Goal: Entertainment & Leisure: Consume media (video, audio)

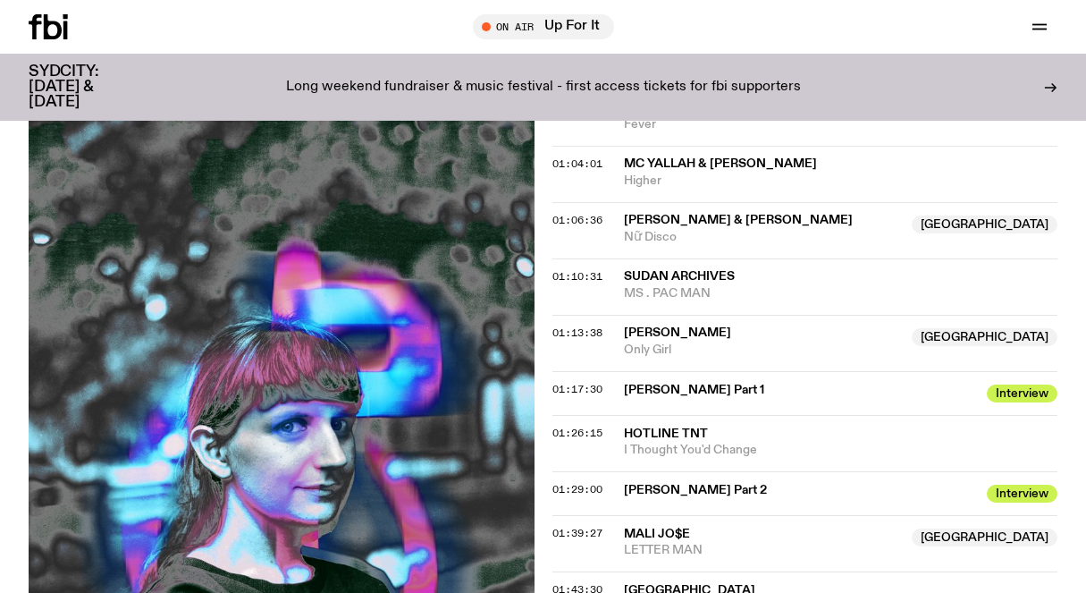
scroll to position [1295, 0]
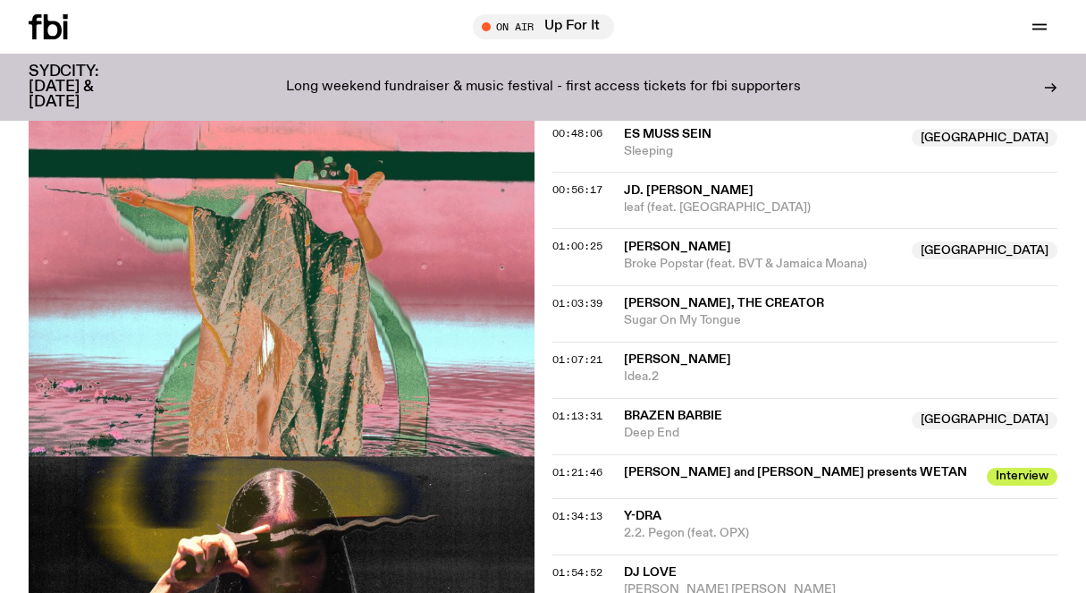
scroll to position [1316, 0]
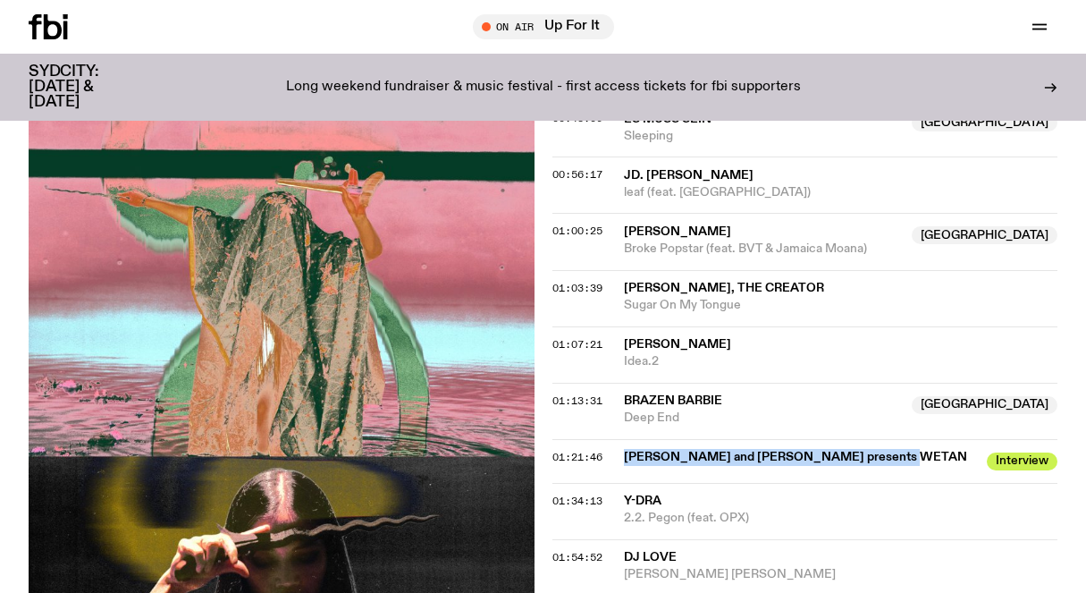
drag, startPoint x: 619, startPoint y: 382, endPoint x: 883, endPoint y: 391, distance: 263.8
click at [883, 439] on div "01:21:46 Karina Utomo and Bhenji Ra presents WETAN Interview Interview" at bounding box center [805, 461] width 506 height 44
click at [902, 449] on div "Karina Utomo and Bhenji Ra presents WETAN Interview" at bounding box center [800, 459] width 353 height 21
click at [550, 384] on div "Aired on 25.08.25 , 3:00pm On Rotation Experimental Post-Rock Join Bri Kennedy …" at bounding box center [543, 443] width 1086 height 2445
click at [568, 450] on span "01:21:46" at bounding box center [577, 457] width 50 height 14
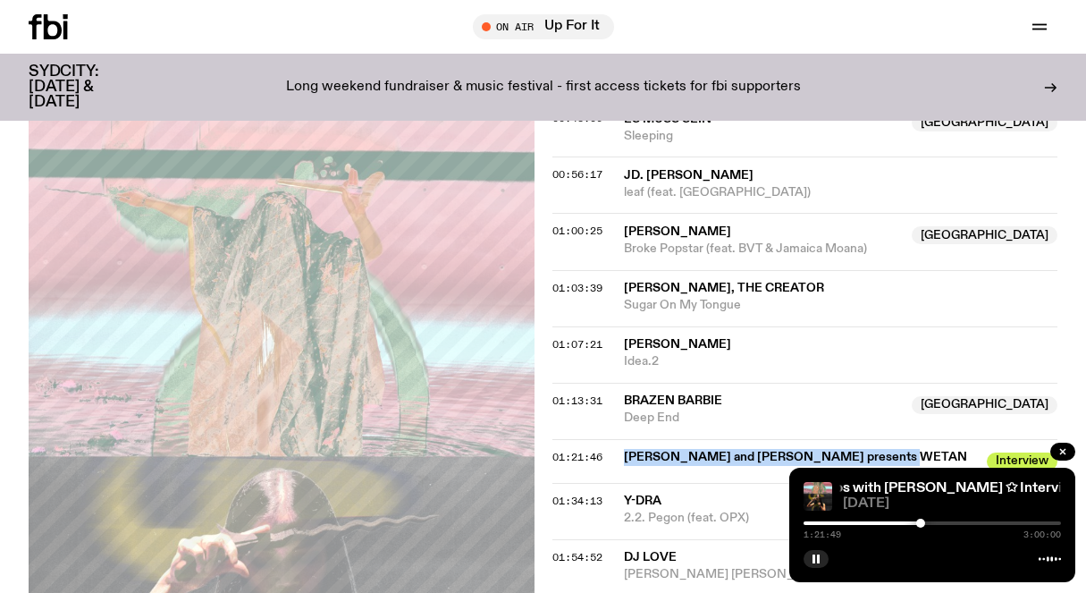
drag, startPoint x: 620, startPoint y: 383, endPoint x: 905, endPoint y: 386, distance: 285.1
click at [905, 439] on div "01:21:46 Karina Utomo and Bhenji Ra presents WETAN Interview Interview" at bounding box center [805, 461] width 506 height 44
copy div "Karina Utomo and Bhenji Ra presents WETAN"
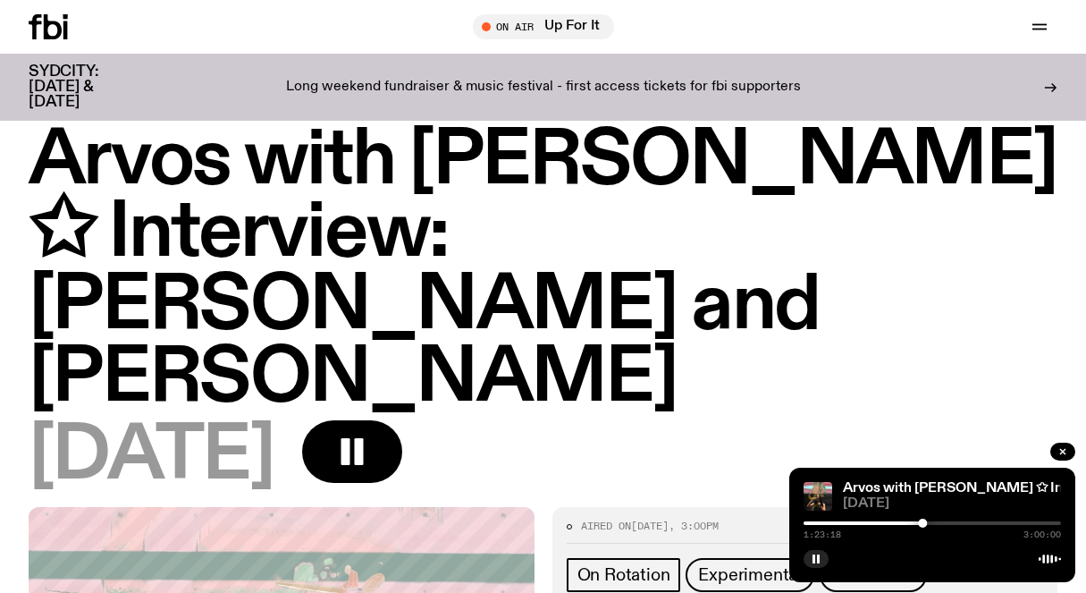
scroll to position [0, 0]
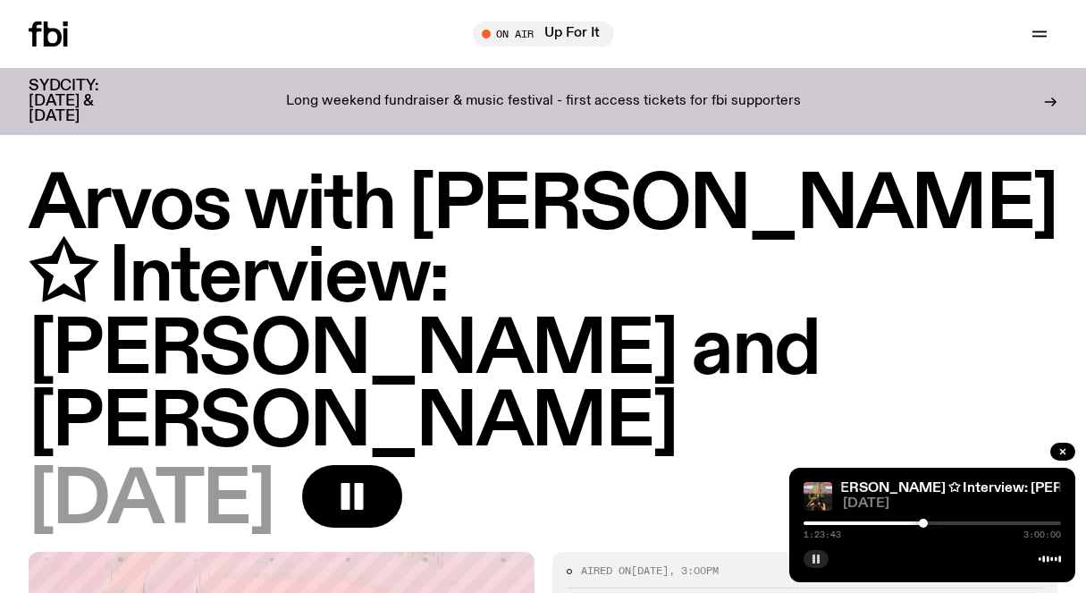
click at [815, 557] on icon "button" at bounding box center [816, 558] width 11 height 11
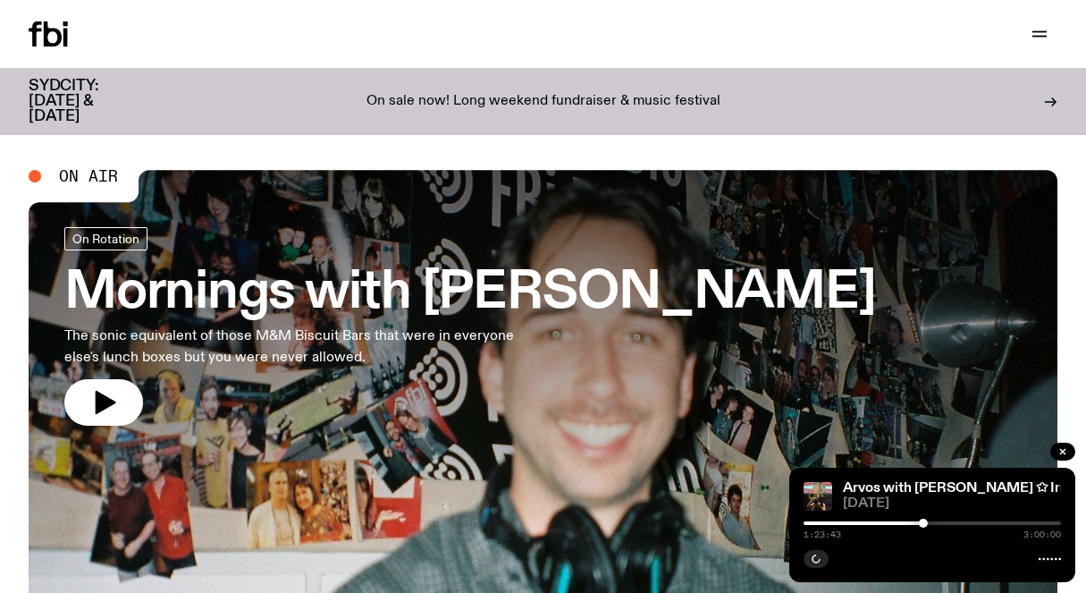
click at [297, 99] on div "On sale now! Long weekend fundraiser & music festival" at bounding box center [542, 102] width 771 height 46
click at [1039, 29] on icon "button" at bounding box center [1039, 33] width 21 height 21
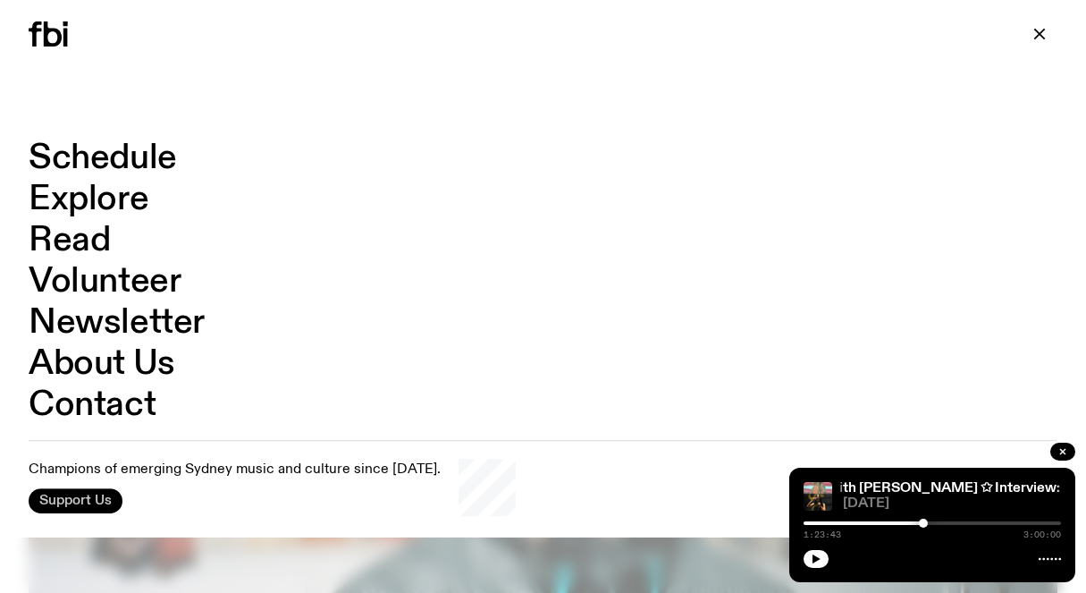
click at [95, 497] on span "Support Us" at bounding box center [75, 500] width 72 height 16
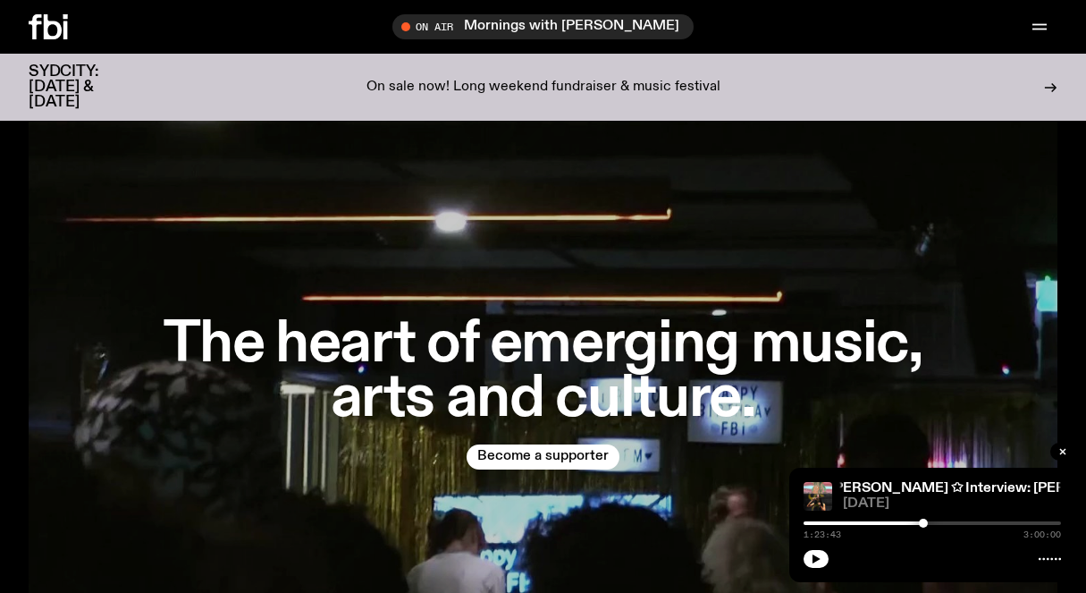
scroll to position [314, 0]
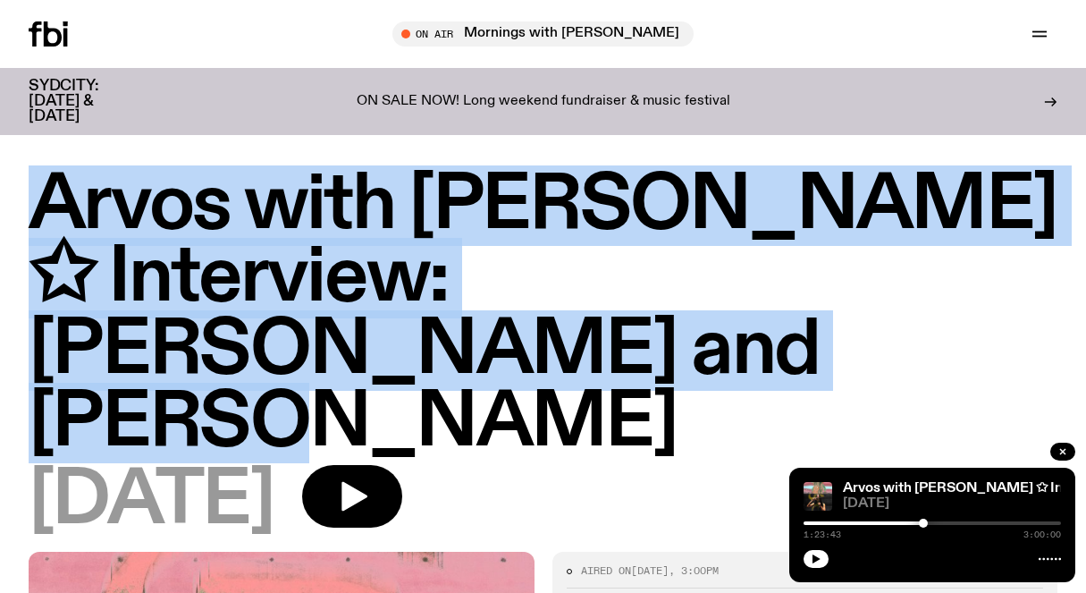
drag, startPoint x: 31, startPoint y: 206, endPoint x: 348, endPoint y: 345, distance: 345.7
click at [348, 345] on h1 "Arvos with [PERSON_NAME] ✩ Interview: [PERSON_NAME] and [PERSON_NAME]" at bounding box center [543, 315] width 1029 height 290
copy h1 "Arvos with [PERSON_NAME] ✩ Interview: [PERSON_NAME] and [PERSON_NAME]"
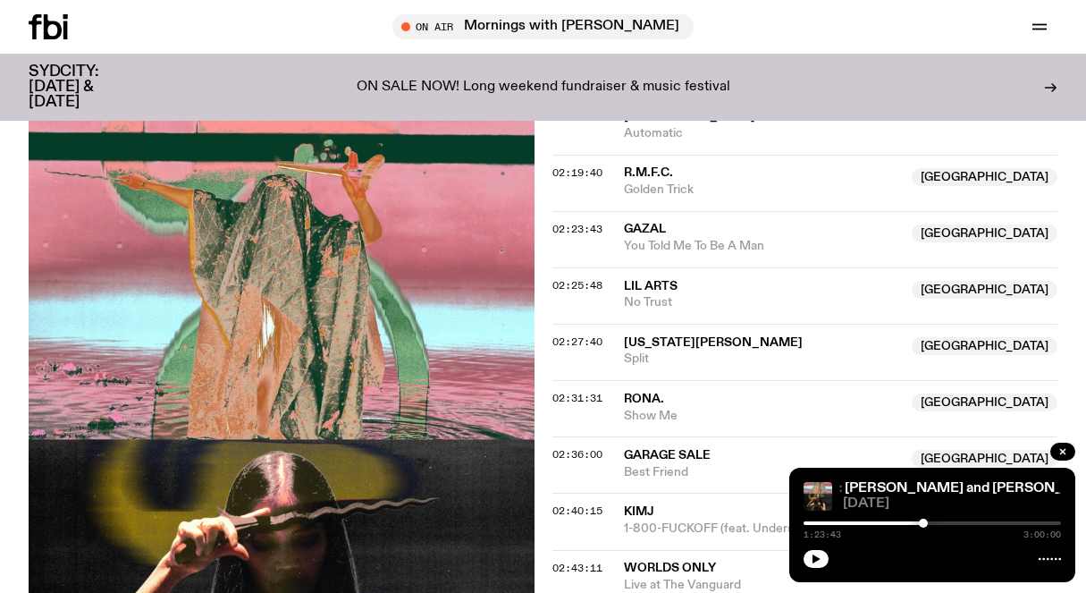
scroll to position [2135, 0]
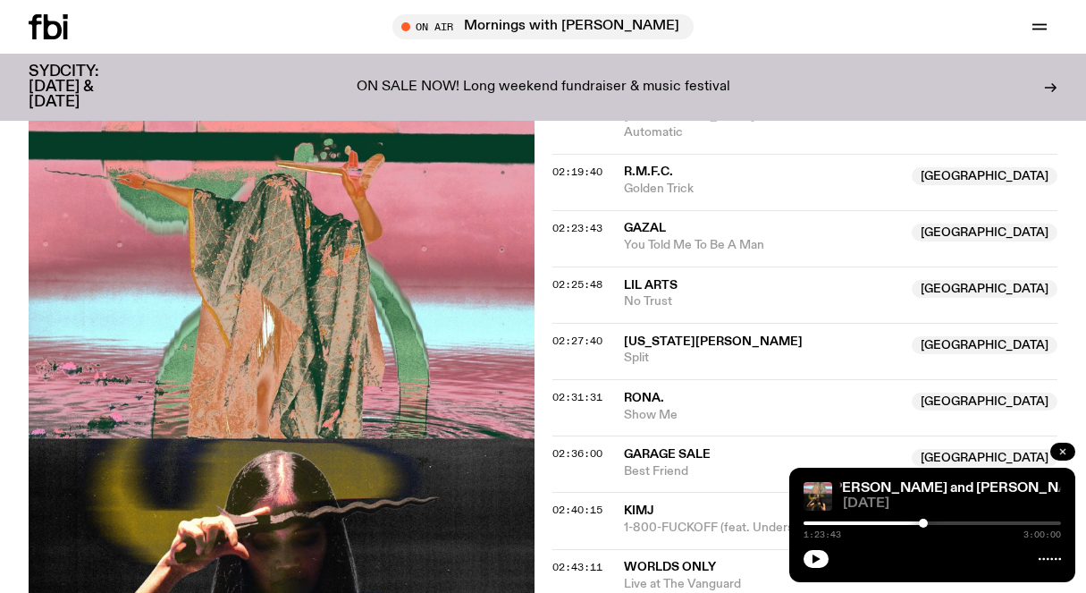
click at [1065, 451] on icon "button" at bounding box center [1062, 451] width 11 height 11
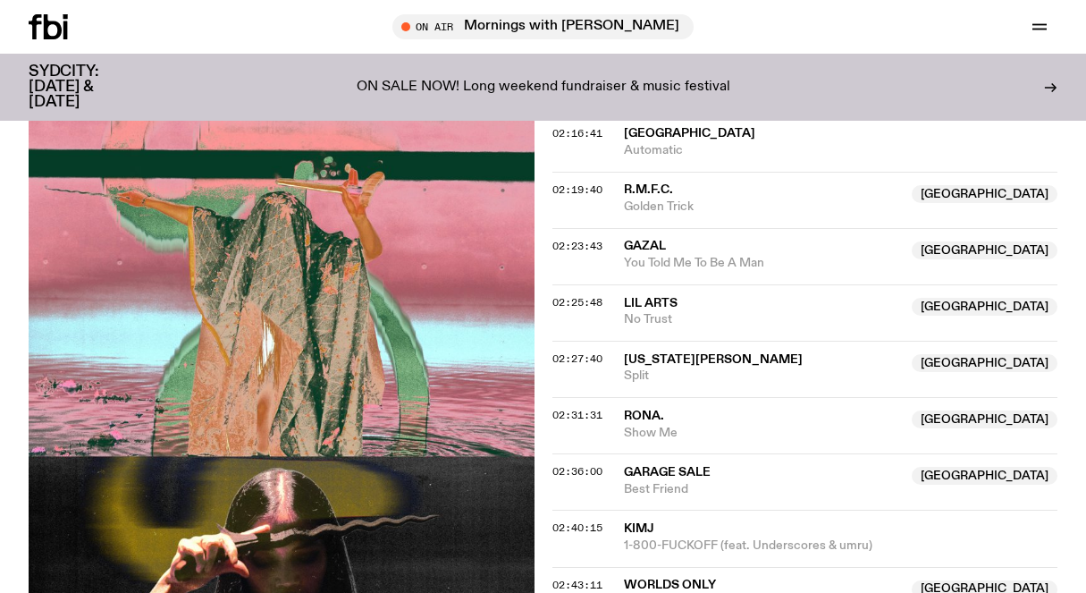
scroll to position [2118, 0]
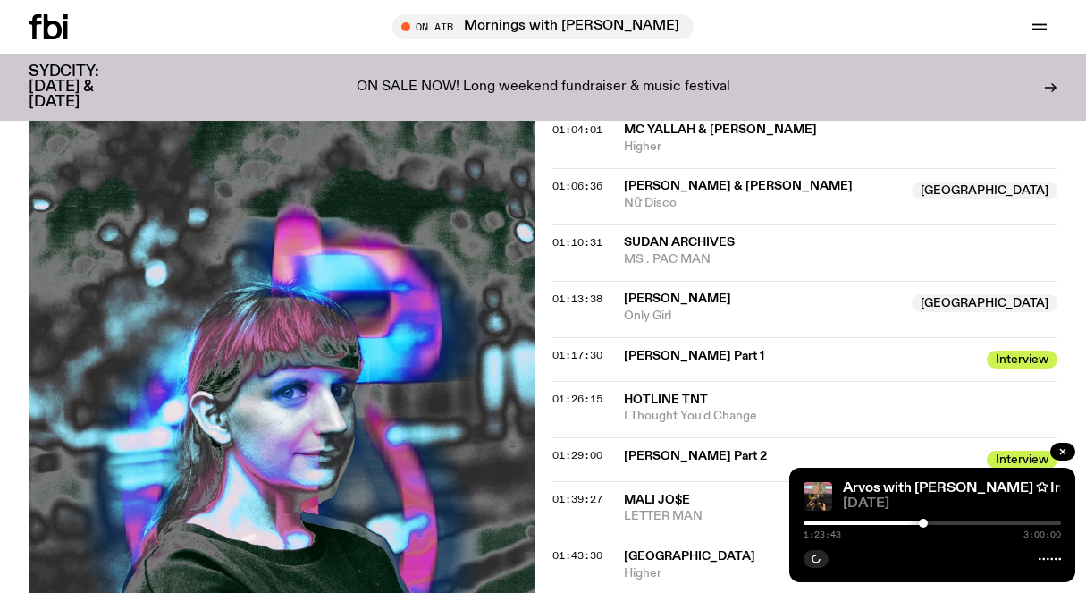
scroll to position [1311, 0]
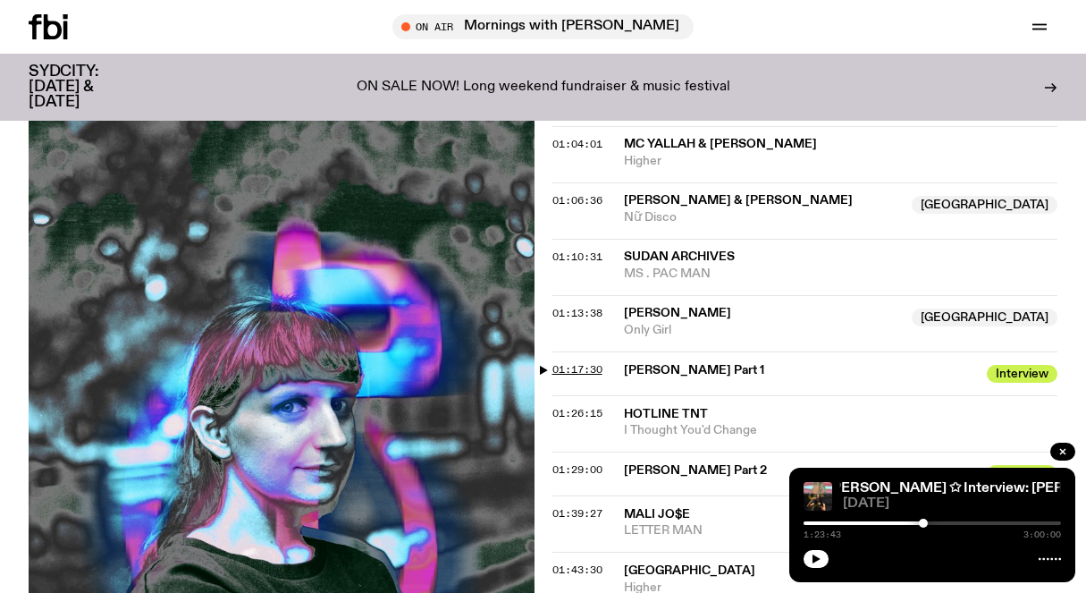
click at [552, 362] on span "01:17:30" at bounding box center [577, 369] width 50 height 14
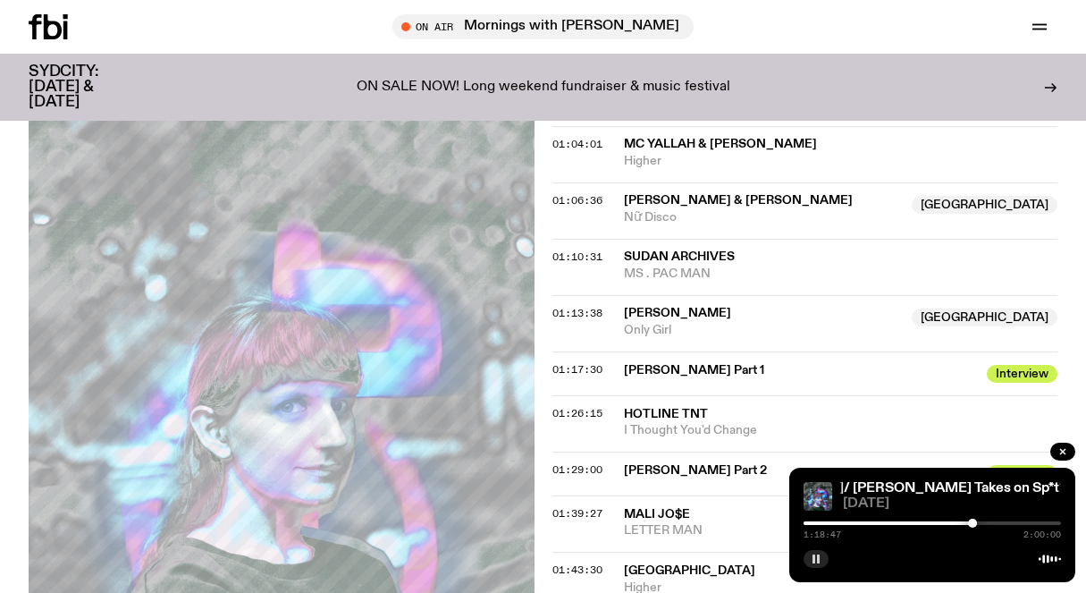
click at [810, 553] on button "button" at bounding box center [815, 559] width 25 height 18
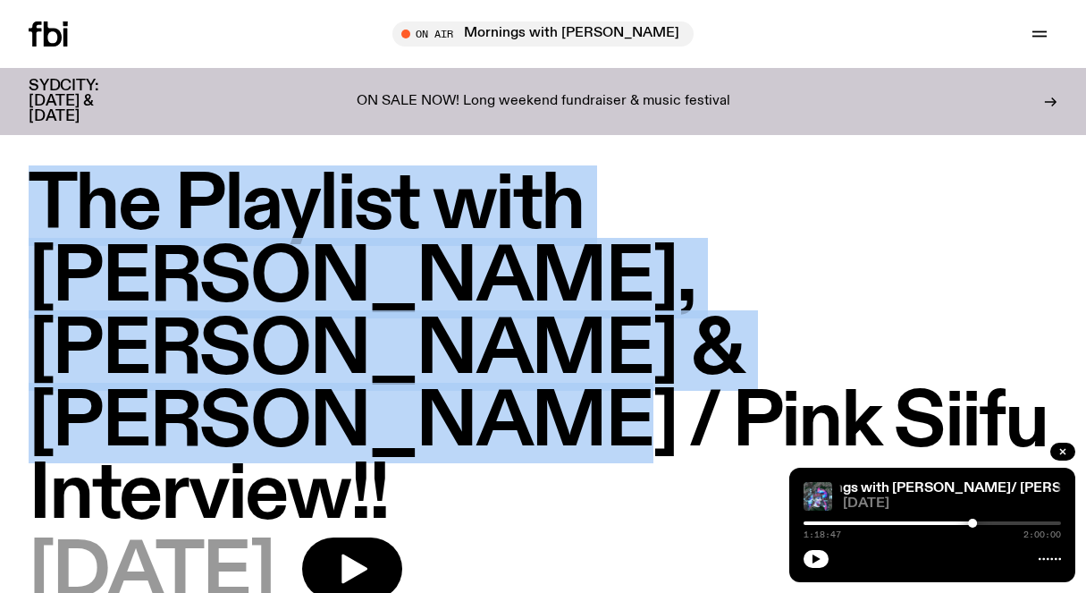
drag, startPoint x: 38, startPoint y: 190, endPoint x: 1047, endPoint y: 294, distance: 1015.2
click at [1047, 294] on h1 "The Playlist with [PERSON_NAME], [PERSON_NAME] & [PERSON_NAME] / Pink Siifu Int…" at bounding box center [543, 351] width 1029 height 362
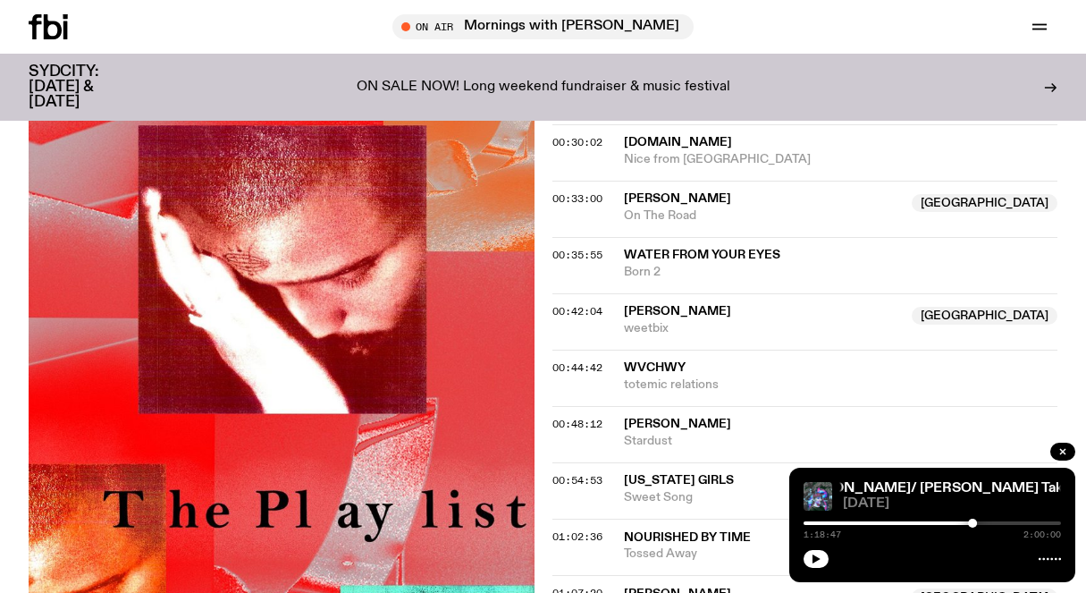
scroll to position [1499, 0]
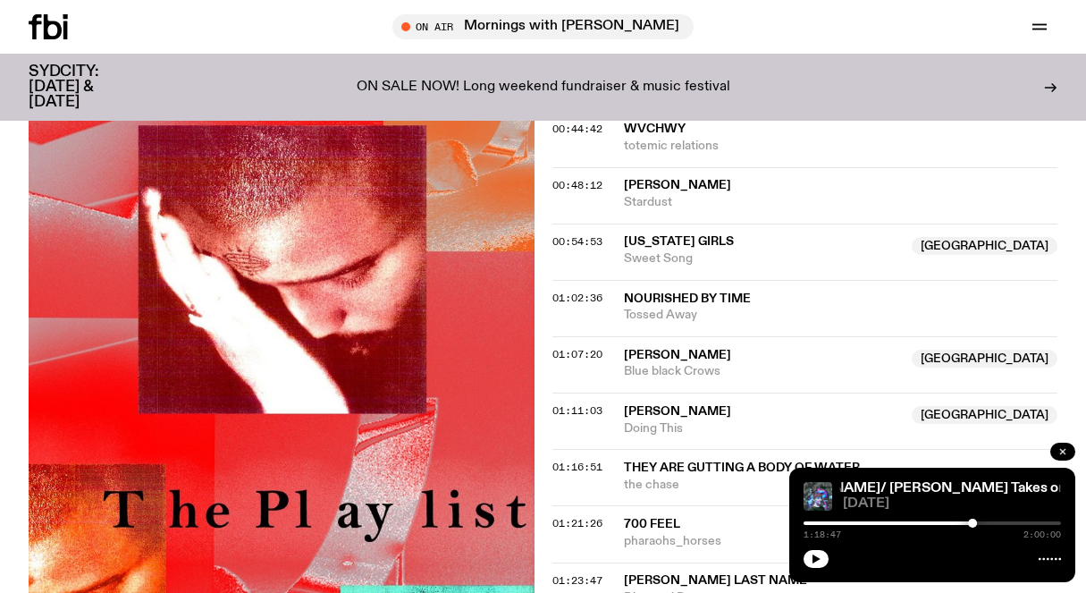
click at [1057, 456] on icon "button" at bounding box center [1062, 451] width 11 height 11
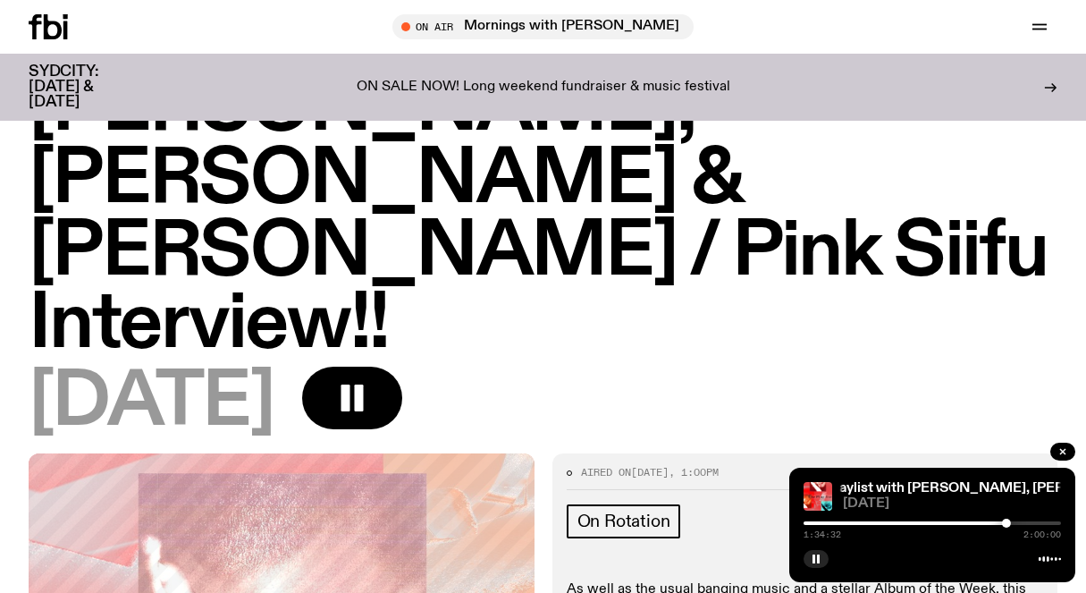
scroll to position [0, 0]
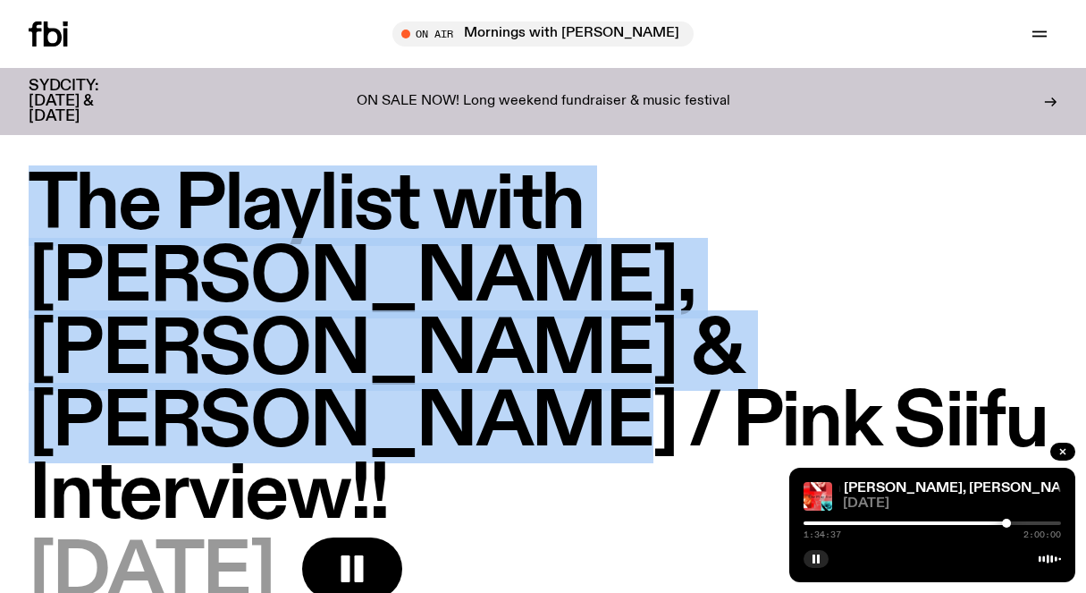
drag, startPoint x: 37, startPoint y: 189, endPoint x: 1016, endPoint y: 295, distance: 985.3
click at [1016, 295] on h1 "The Playlist with [PERSON_NAME], [PERSON_NAME] & [PERSON_NAME] / Pink Siifu Int…" at bounding box center [543, 351] width 1029 height 362
copy h1 "The Playlist with [PERSON_NAME], [PERSON_NAME] & [PERSON_NAME] / Pink Siifu Int…"
click at [818, 561] on rect "button" at bounding box center [818, 558] width 3 height 9
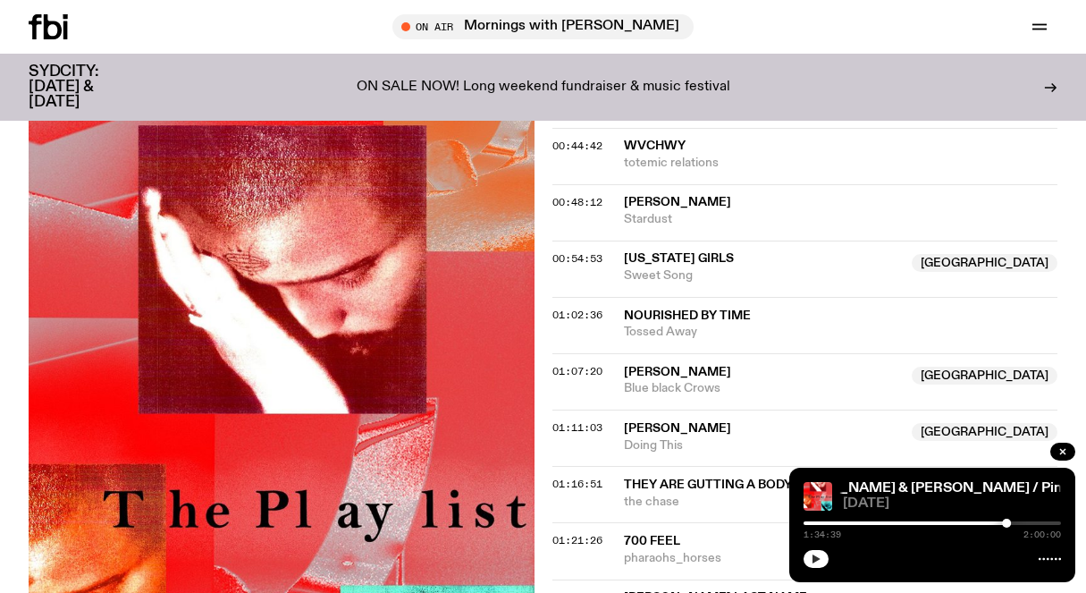
scroll to position [1472, 0]
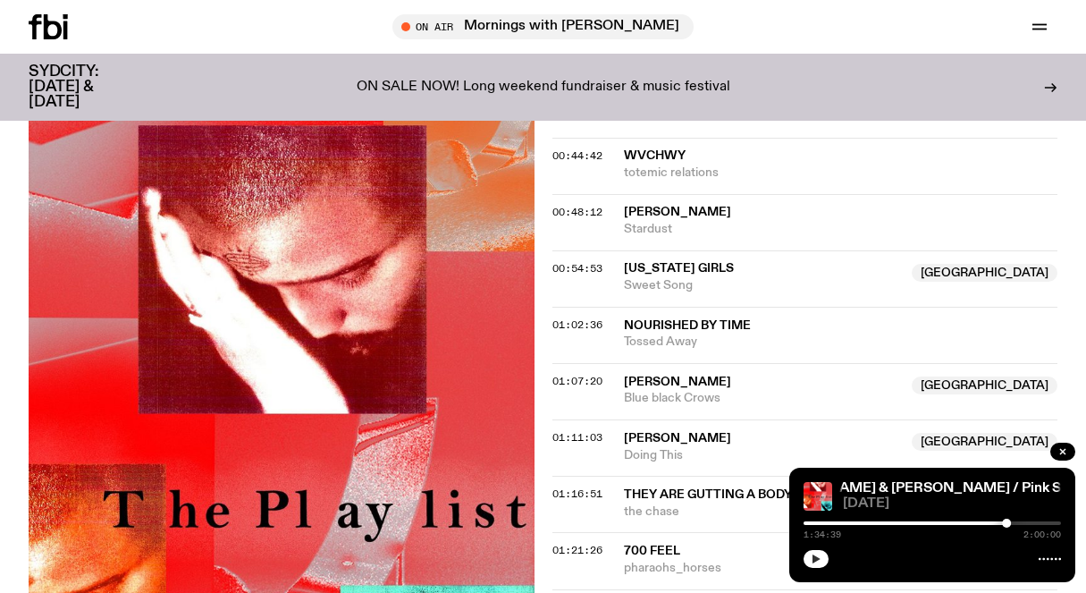
click at [814, 555] on icon "button" at bounding box center [816, 558] width 11 height 11
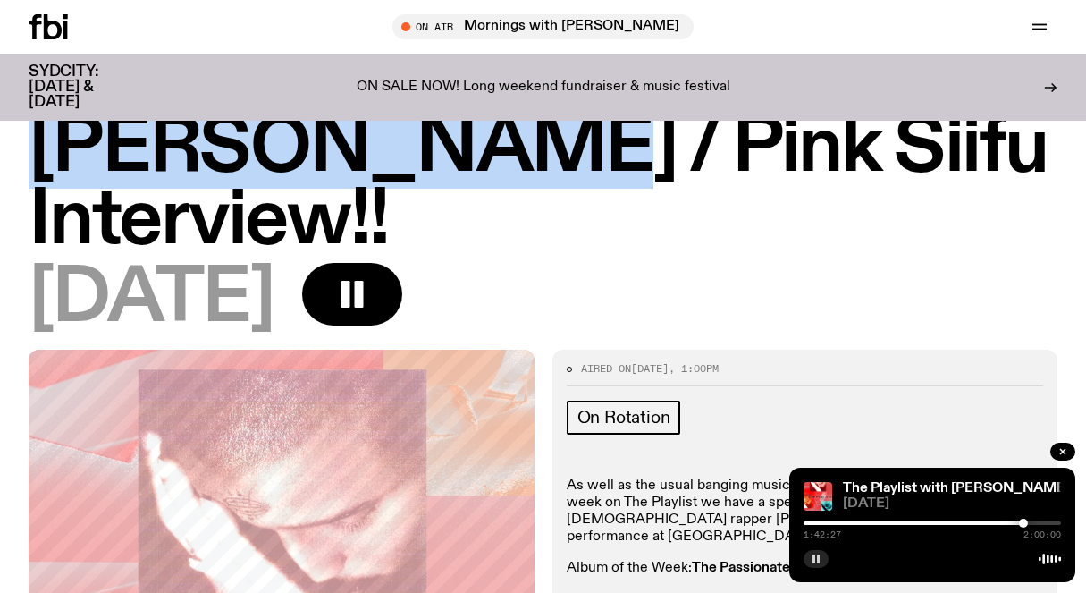
scroll to position [253, 0]
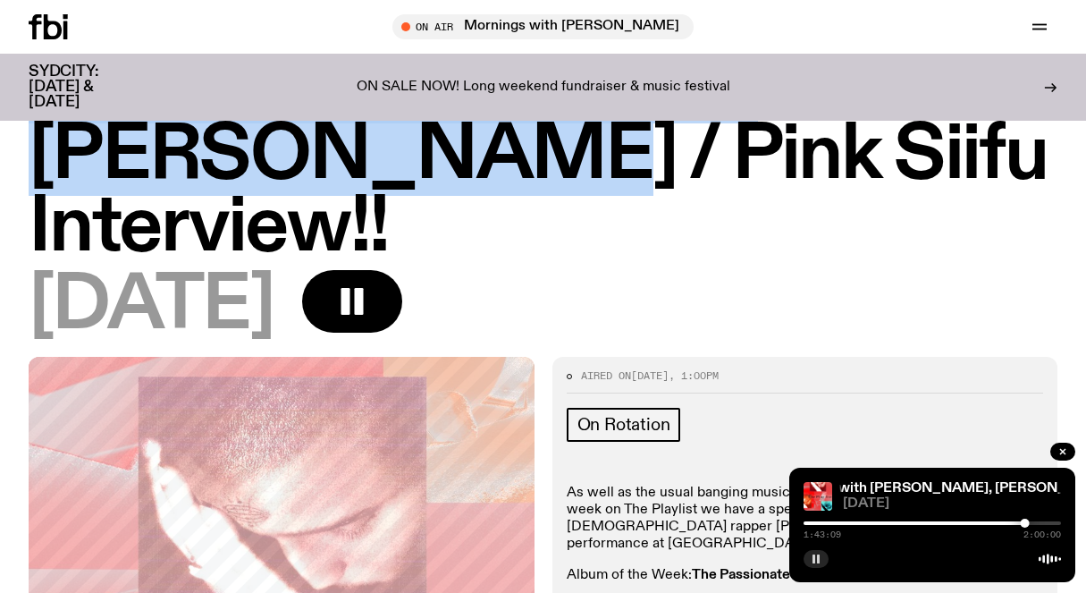
click at [819, 560] on rect "button" at bounding box center [818, 558] width 3 height 9
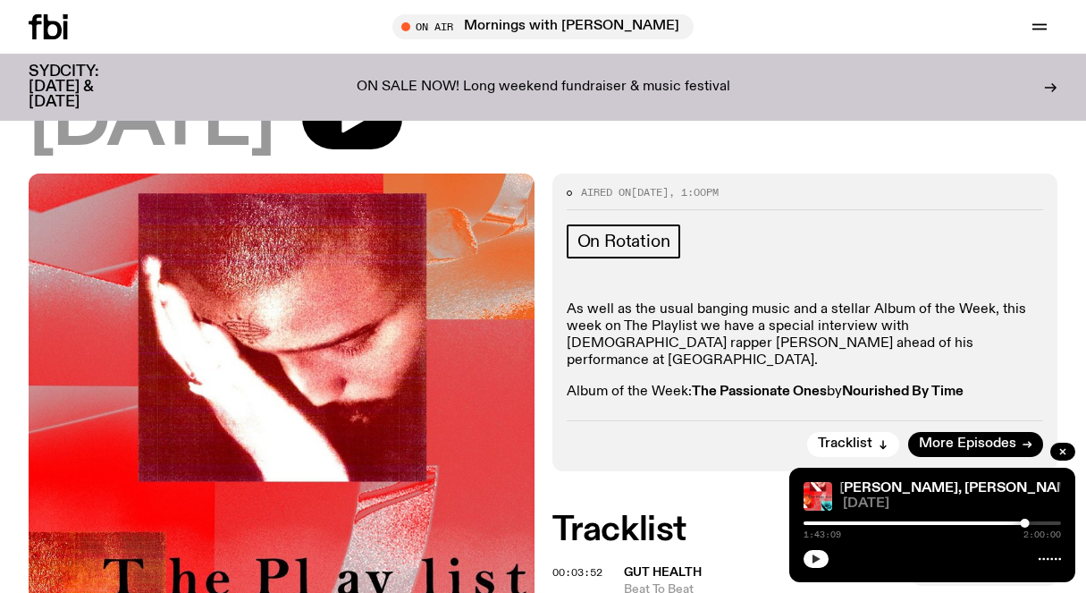
scroll to position [434, 0]
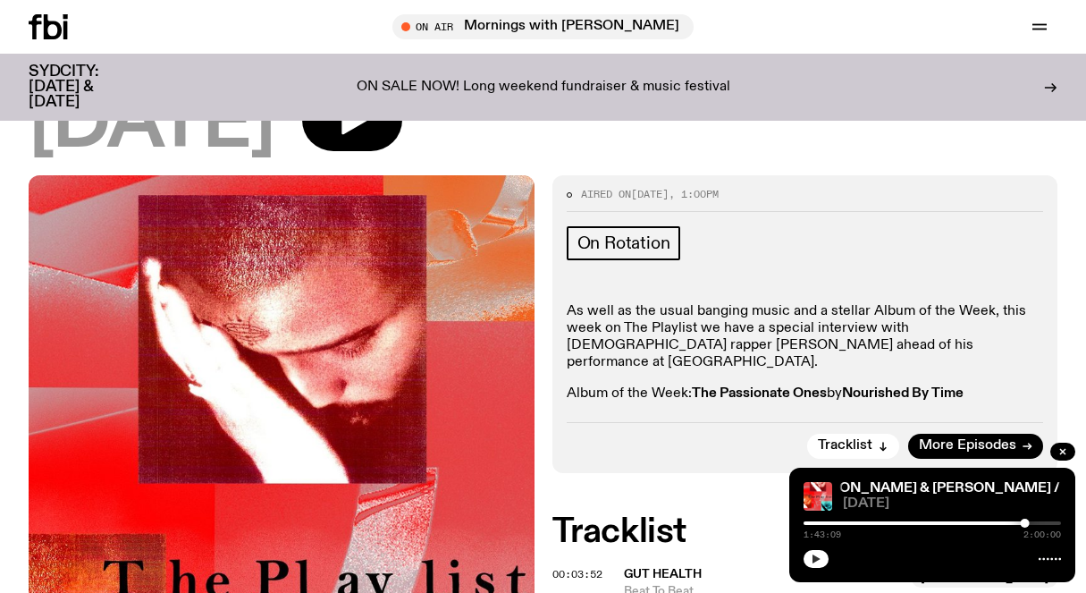
click at [56, 16] on icon at bounding box center [48, 26] width 39 height 25
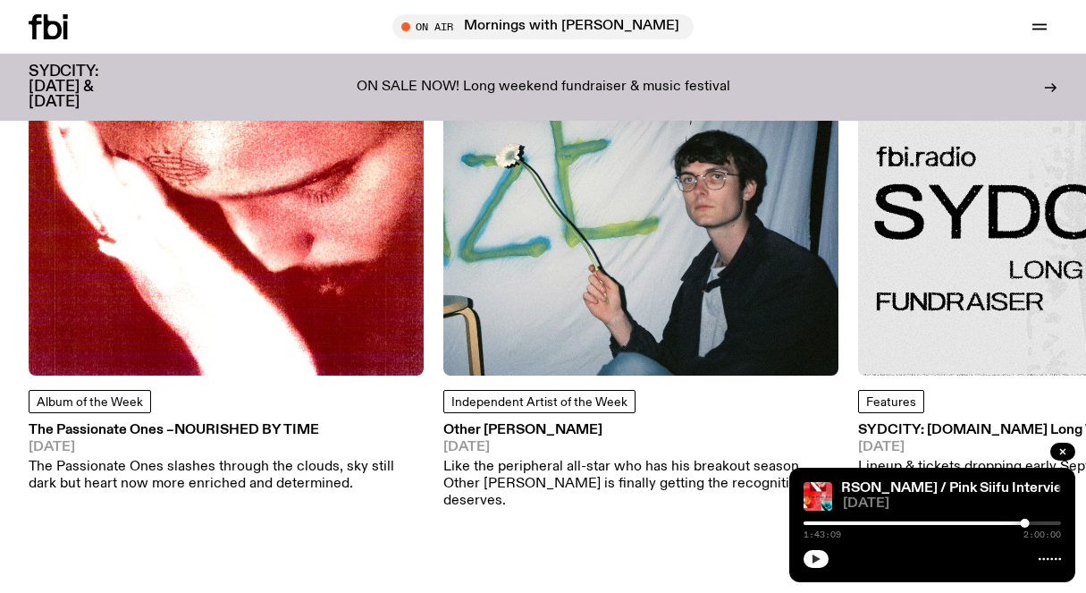
scroll to position [2105, 0]
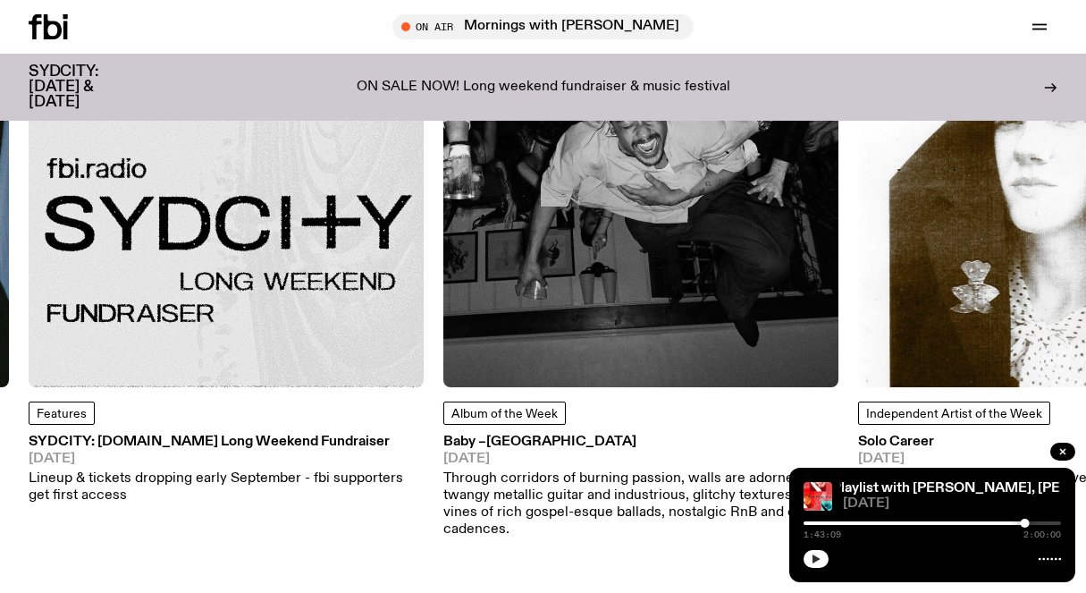
click at [287, 315] on img at bounding box center [226, 189] width 395 height 395
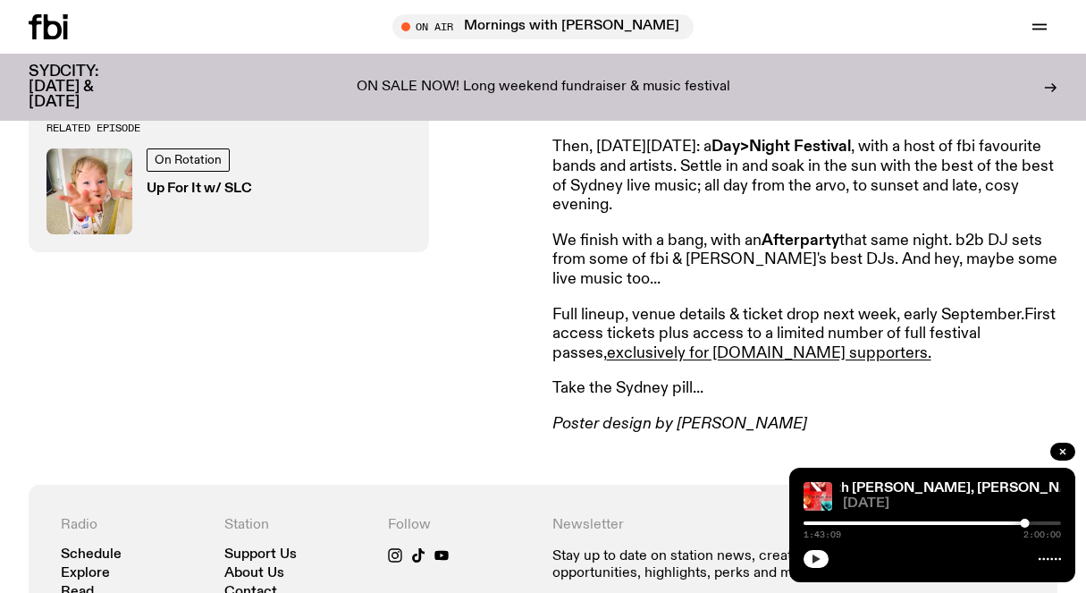
scroll to position [737, 0]
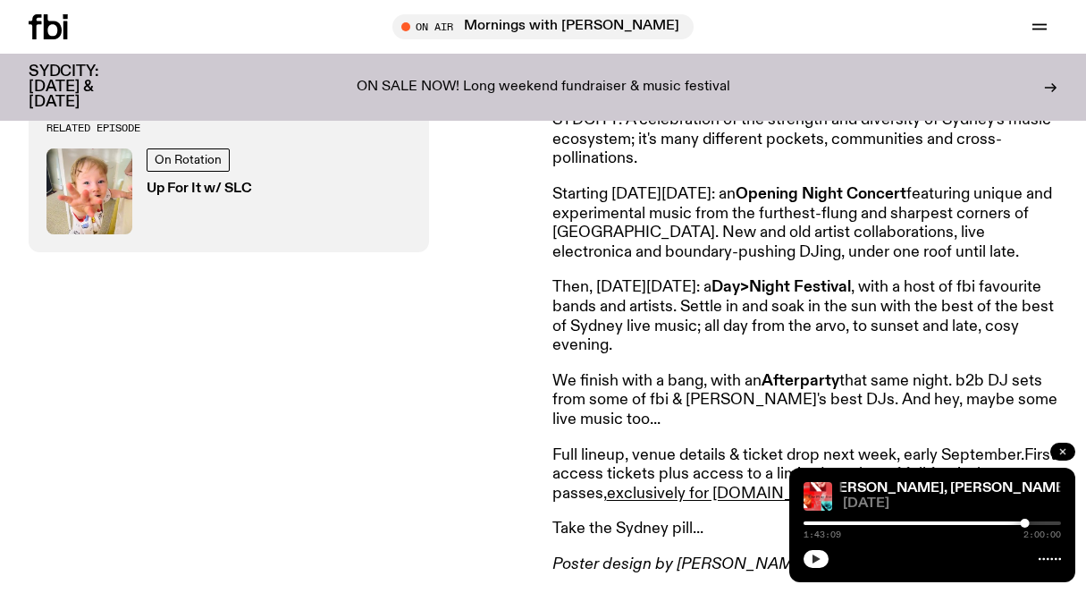
click at [1058, 447] on icon "button" at bounding box center [1062, 451] width 11 height 11
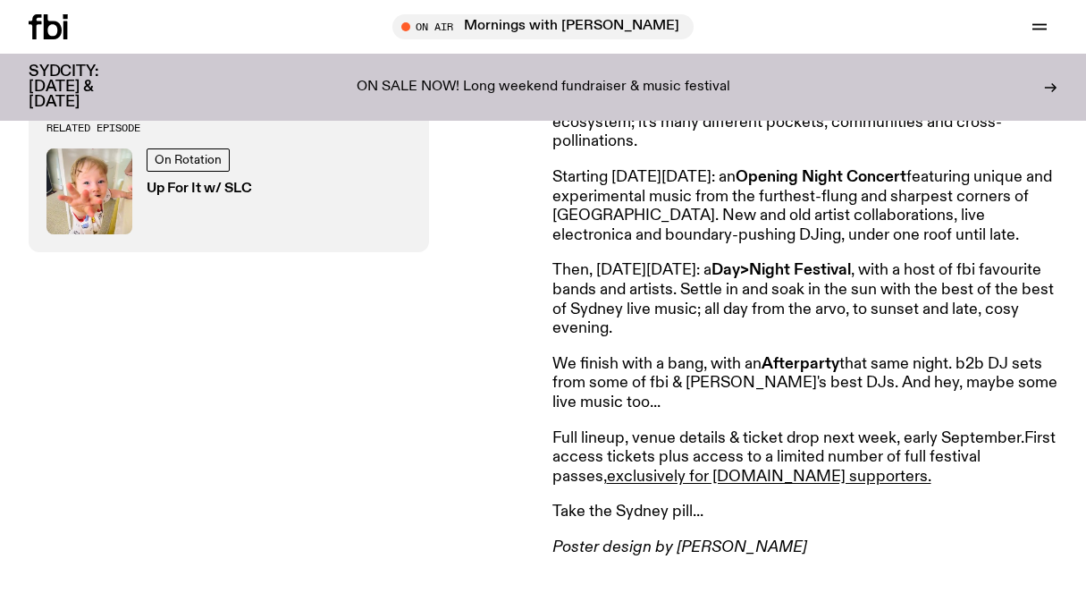
scroll to position [729, 0]
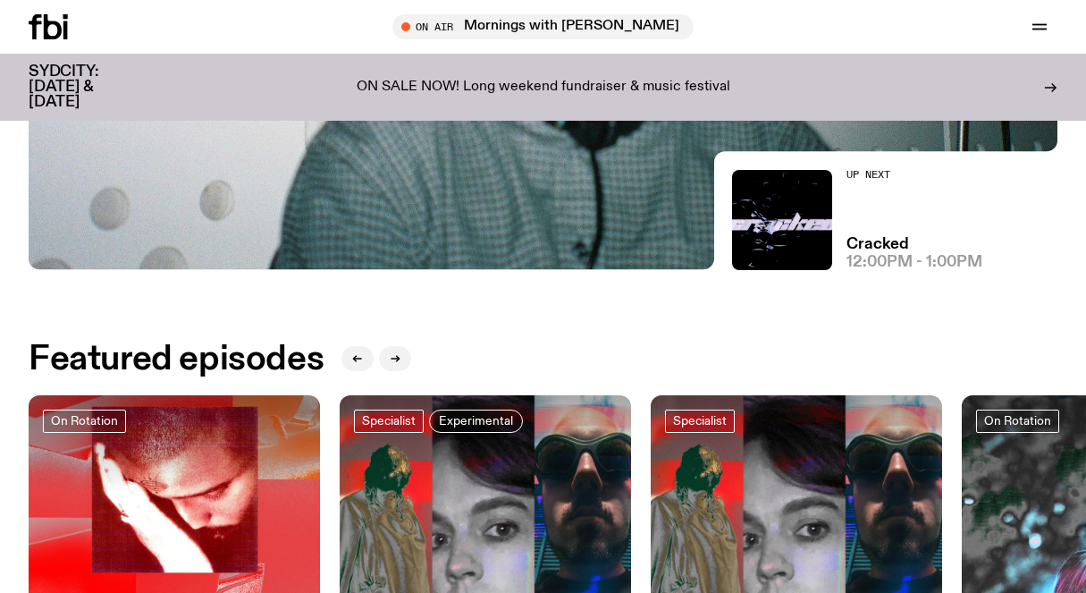
scroll to position [794, 0]
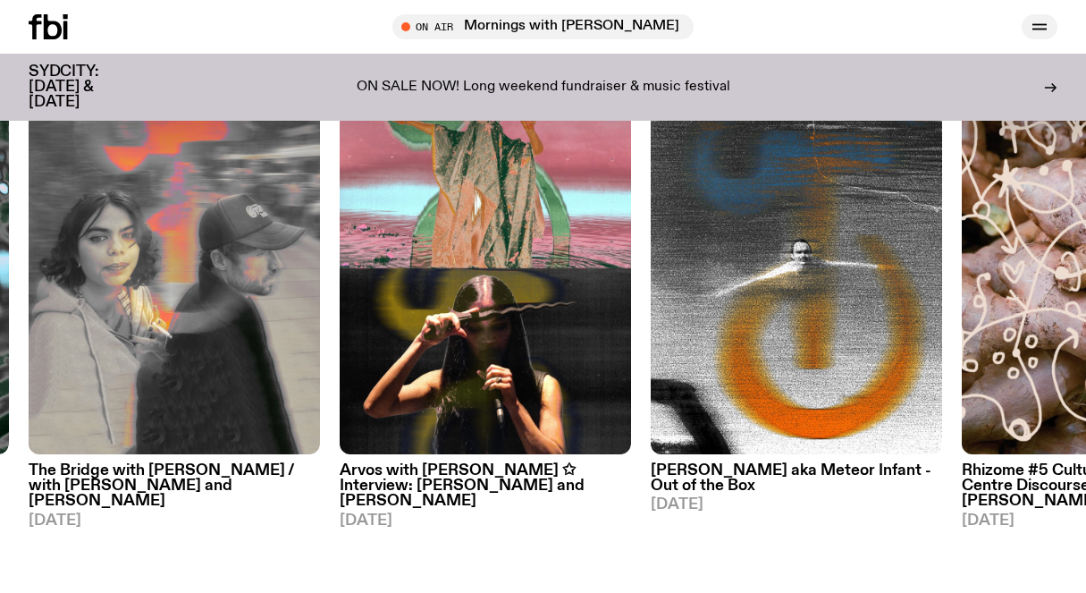
click at [1038, 34] on icon "button" at bounding box center [1039, 26] width 21 height 21
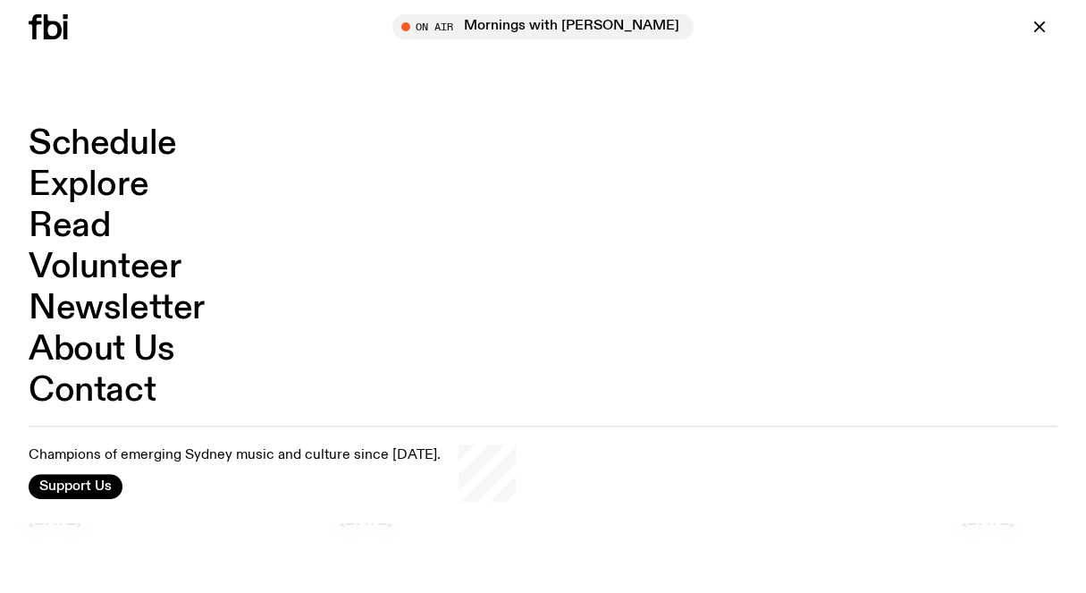
click at [109, 175] on link "Explore" at bounding box center [89, 185] width 120 height 34
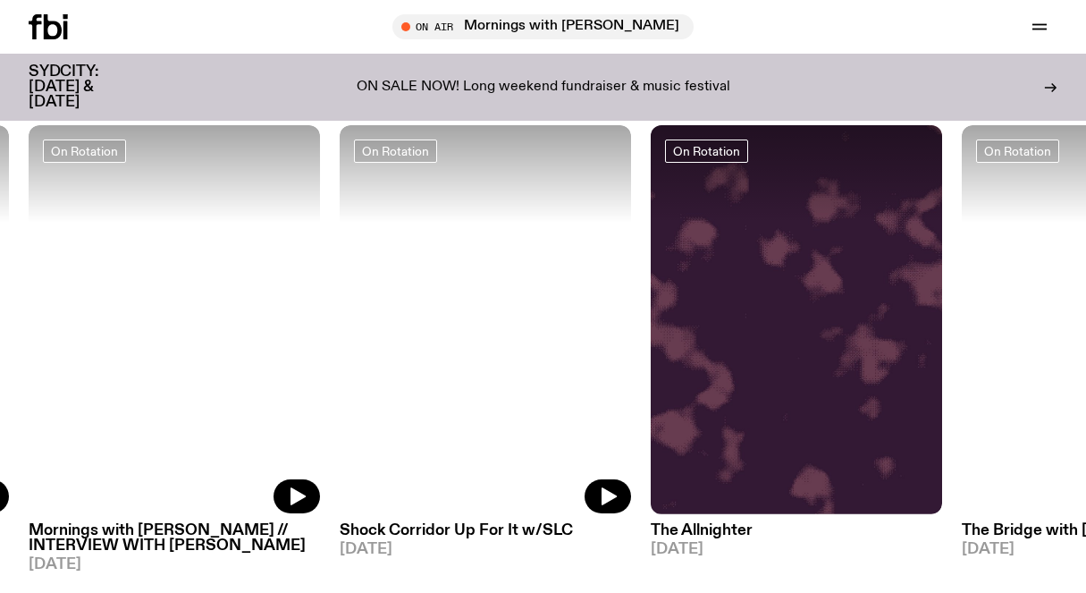
scroll to position [711, 0]
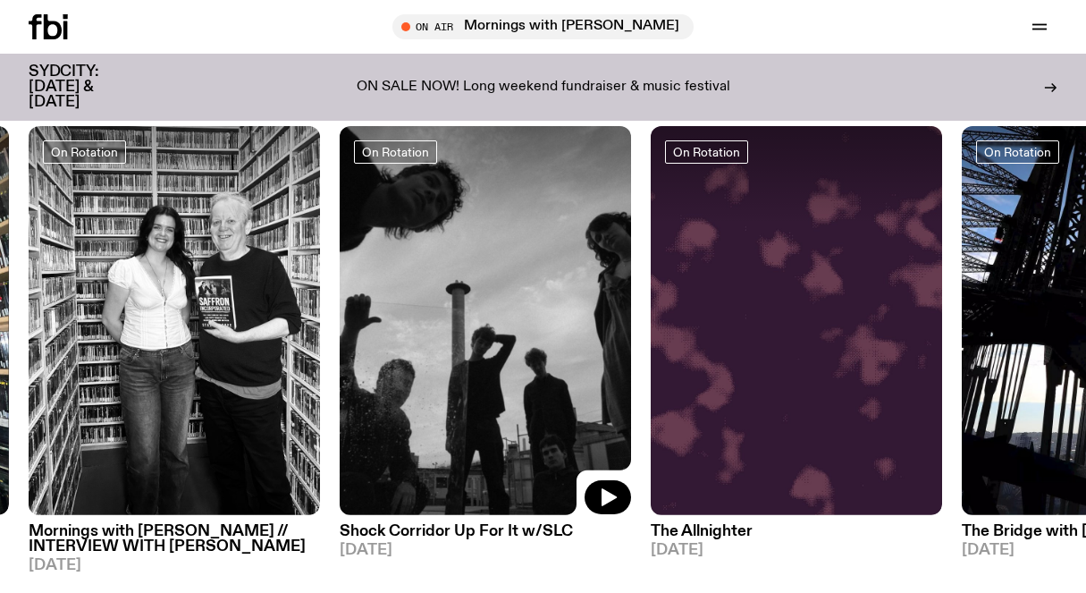
click at [425, 422] on img at bounding box center [485, 320] width 291 height 389
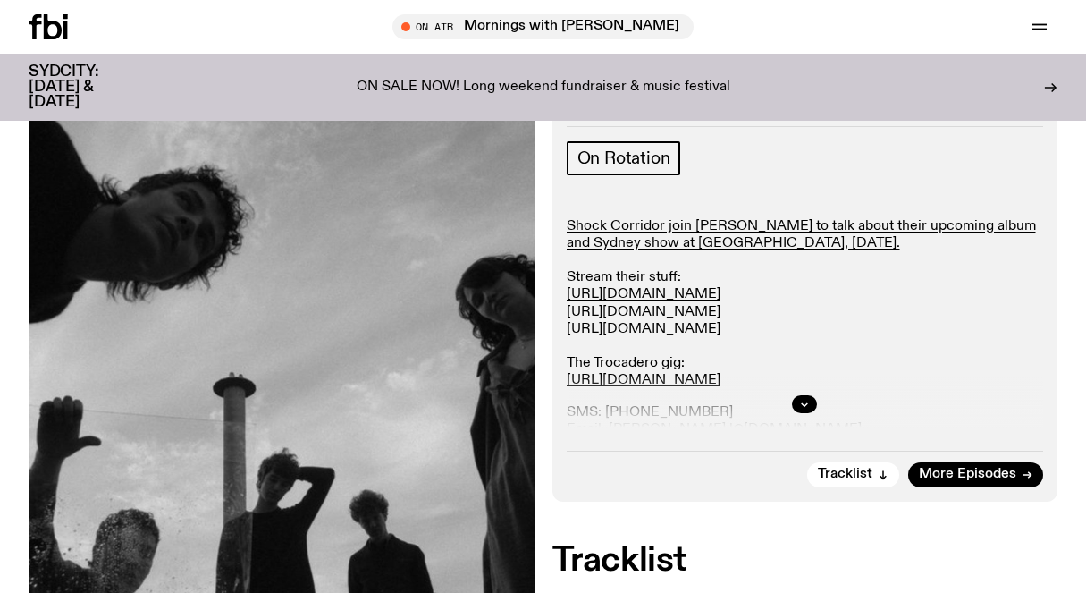
scroll to position [393, 0]
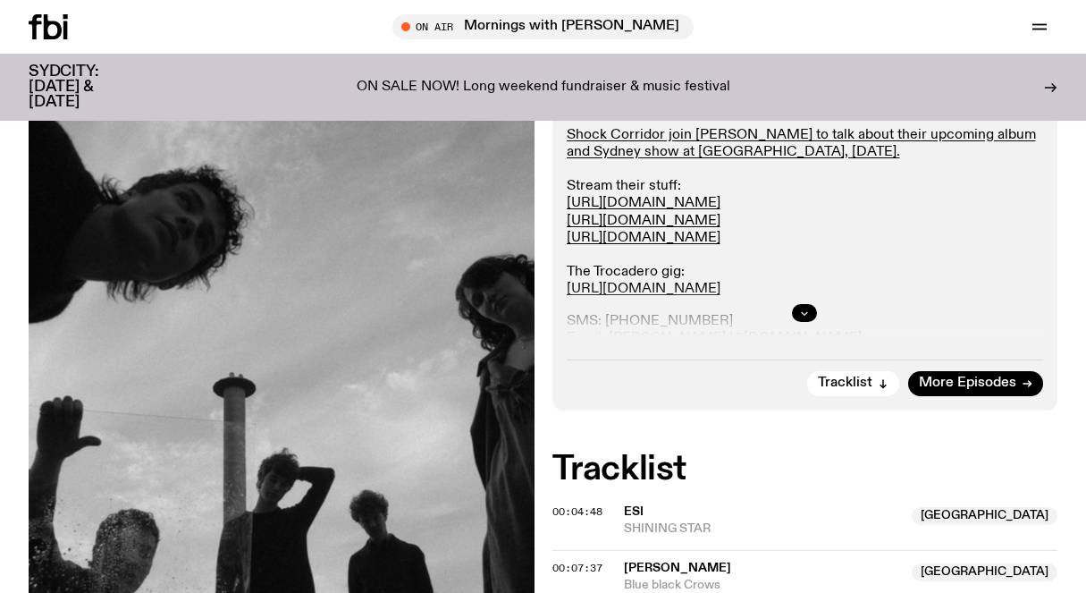
click at [803, 309] on icon "button" at bounding box center [804, 312] width 11 height 11
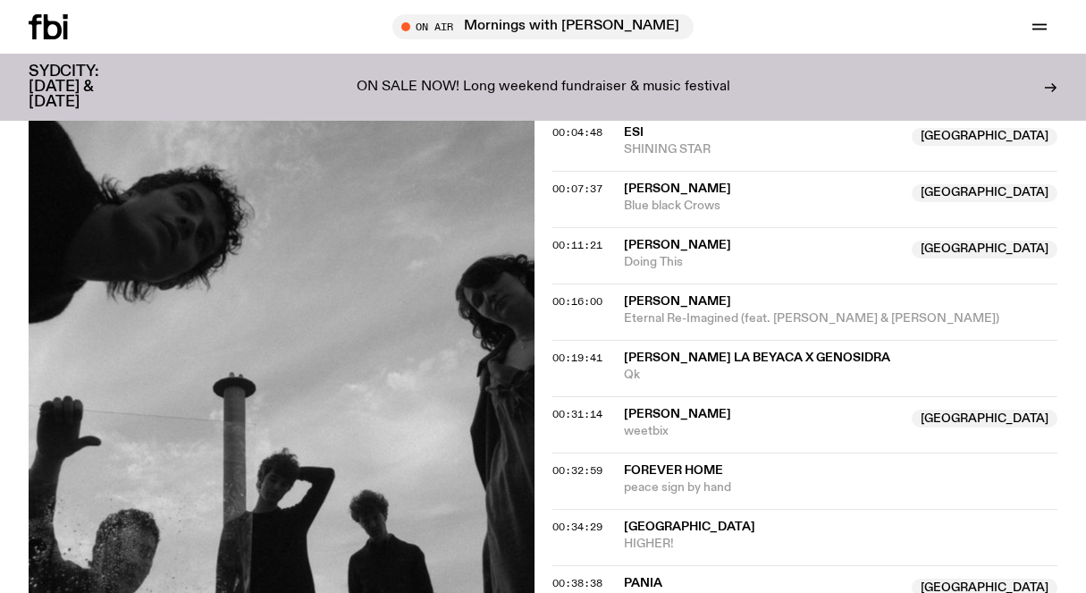
scroll to position [1375, 0]
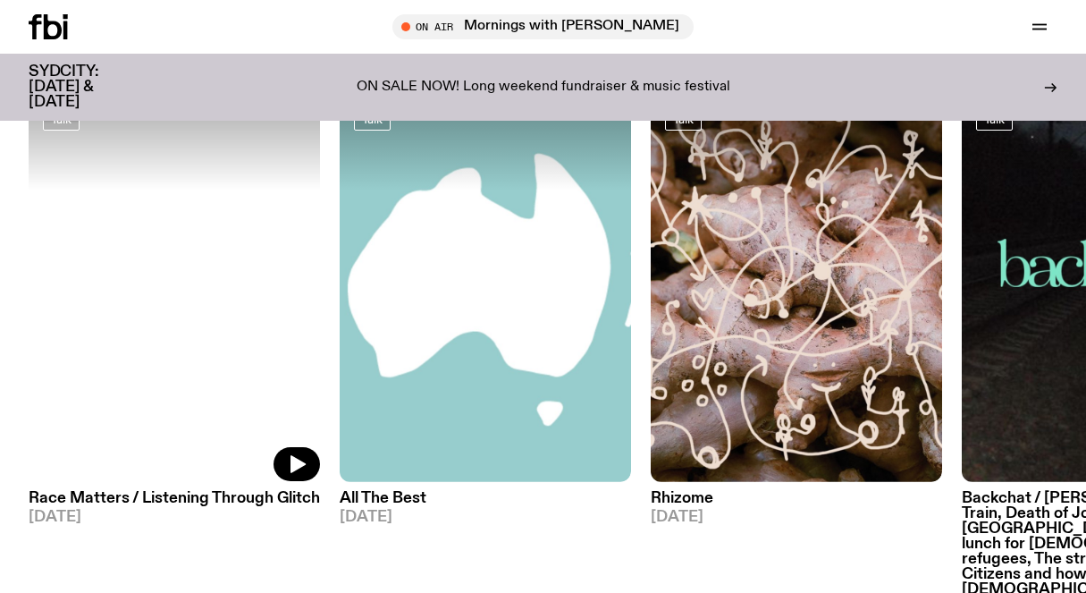
scroll to position [1978, 0]
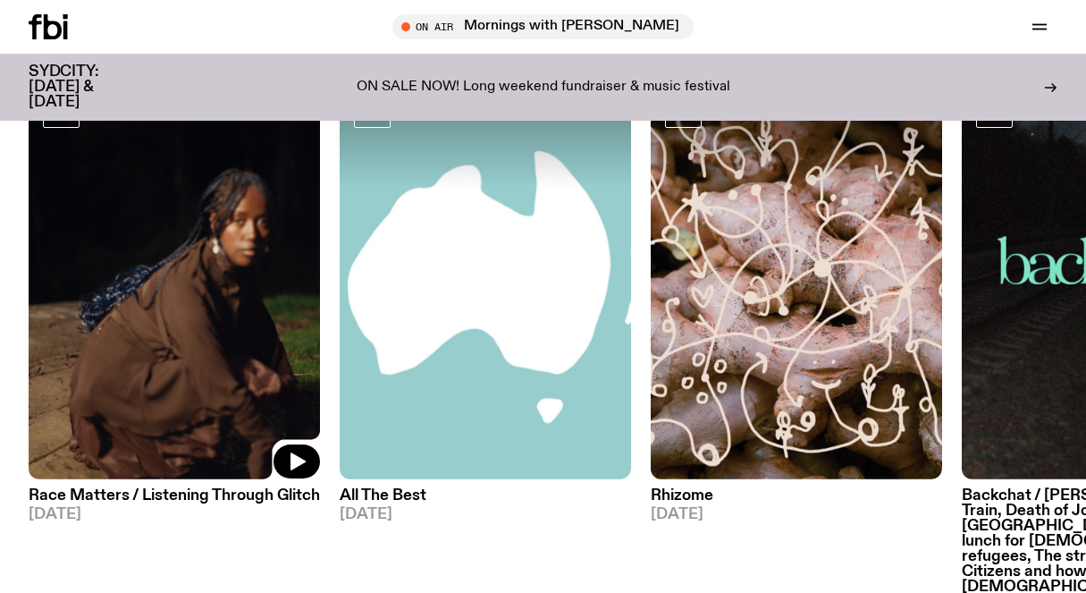
click at [193, 258] on img at bounding box center [174, 284] width 291 height 389
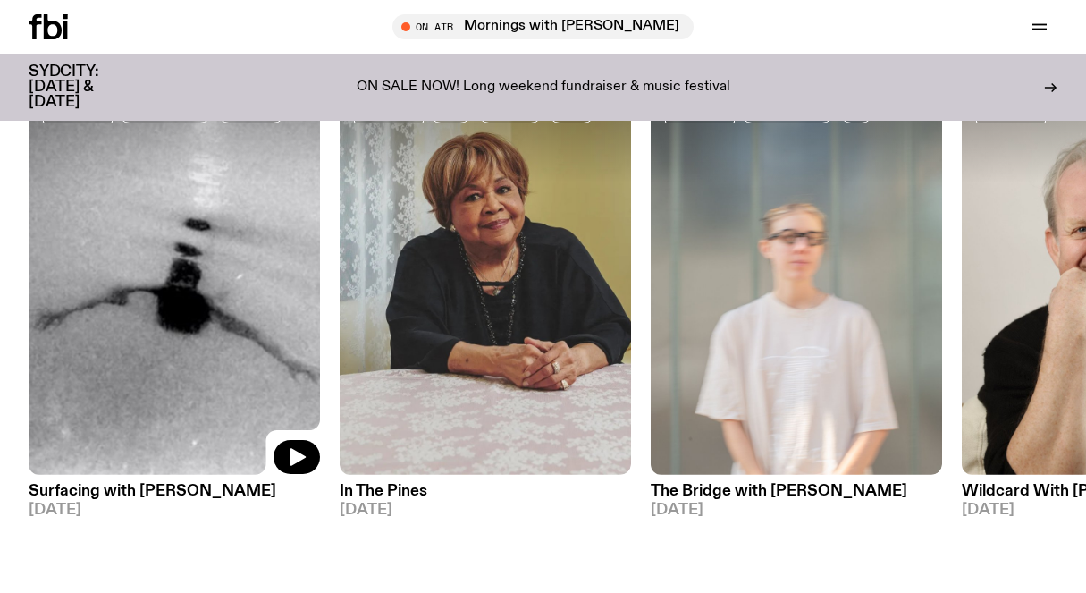
scroll to position [1361, 0]
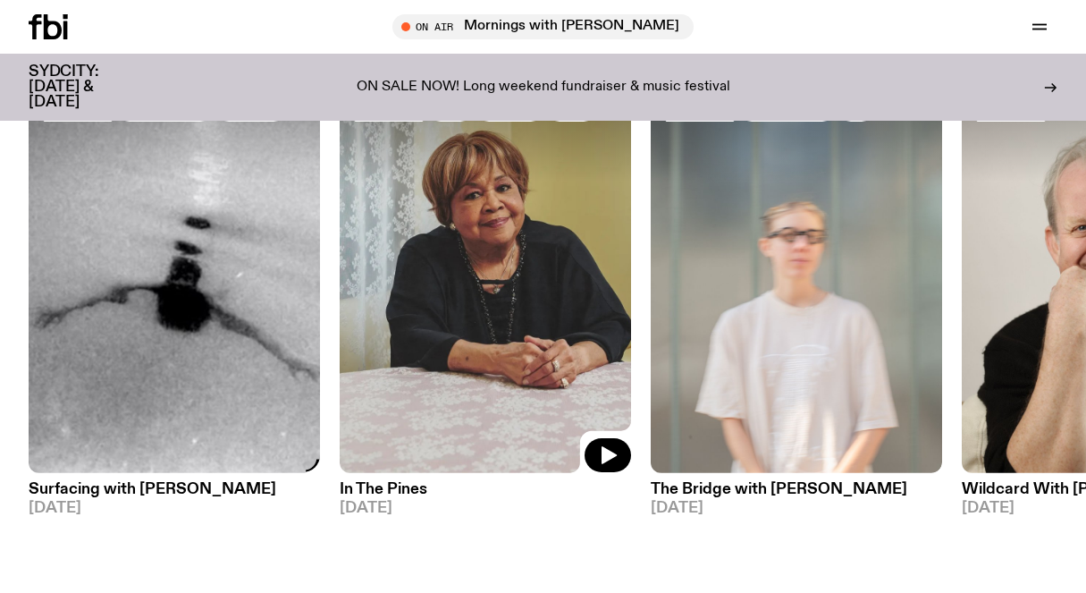
click at [507, 349] on img at bounding box center [485, 278] width 291 height 389
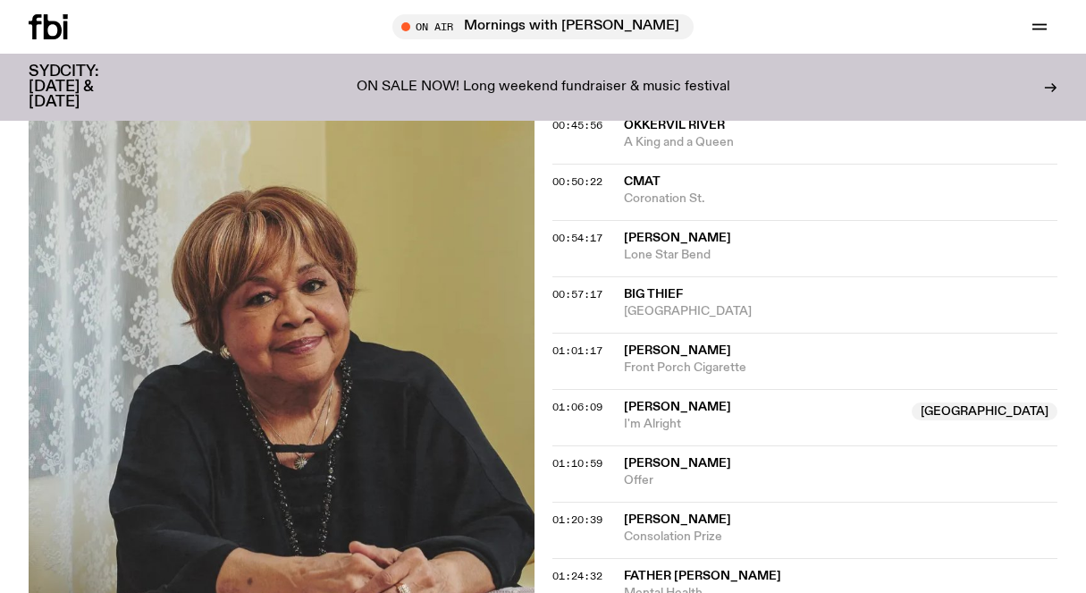
scroll to position [1164, 0]
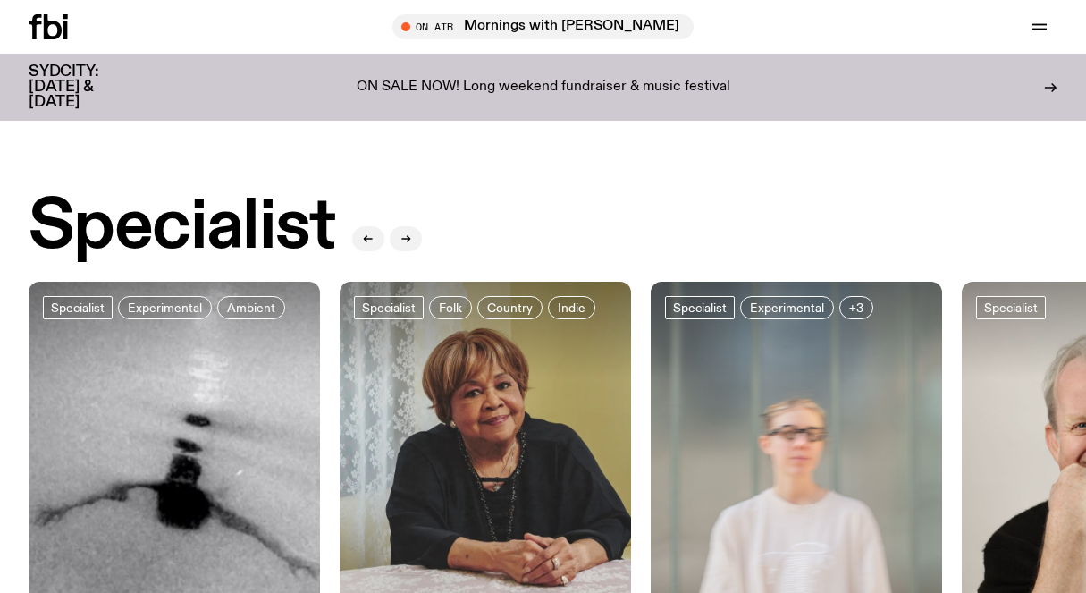
scroll to position [1361, 0]
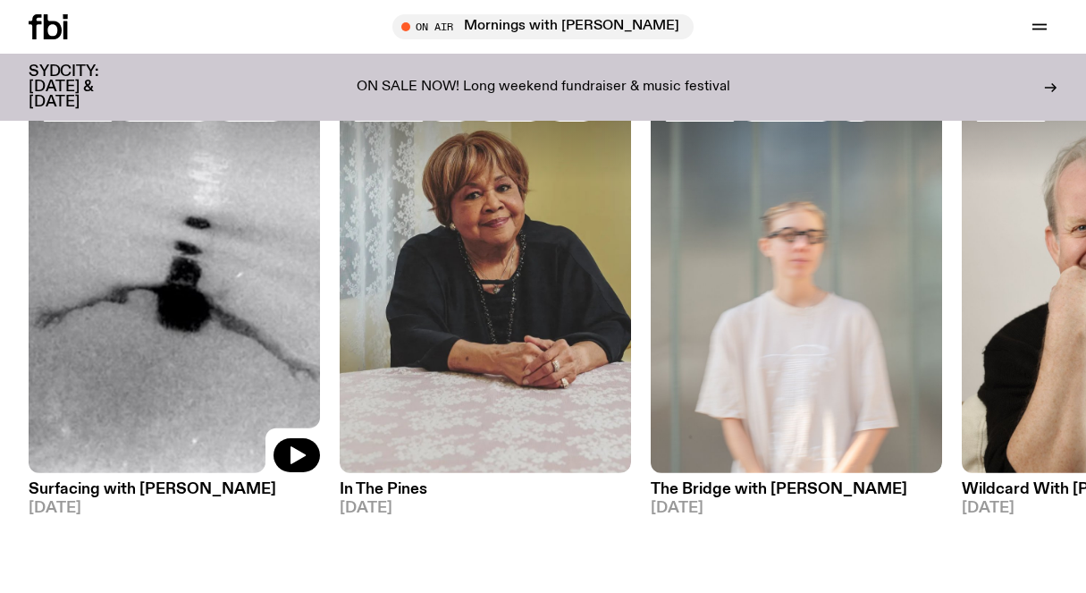
click at [194, 389] on img at bounding box center [174, 278] width 291 height 389
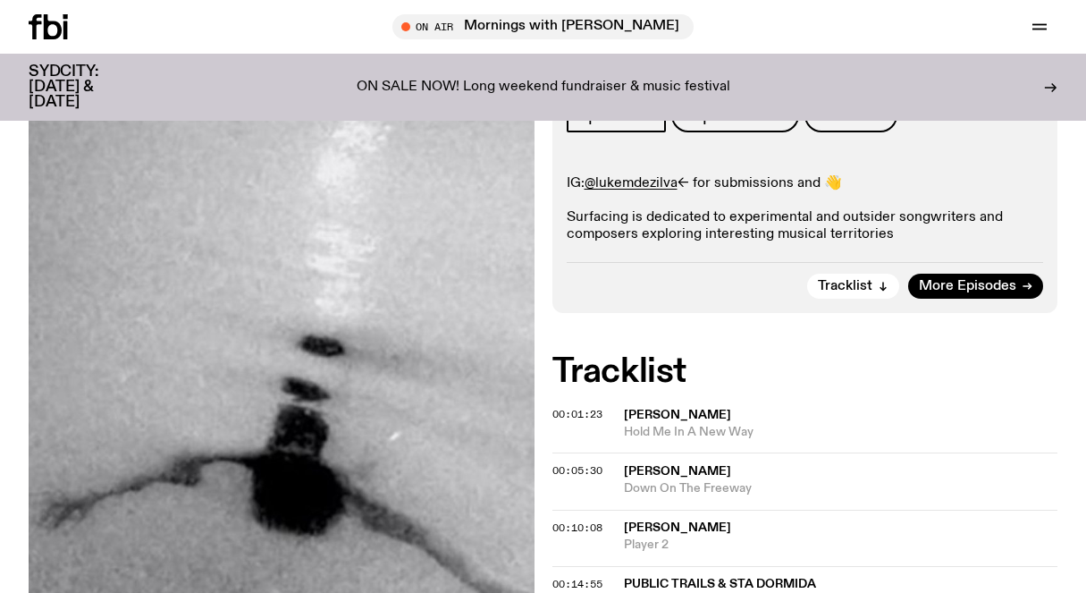
scroll to position [346, 0]
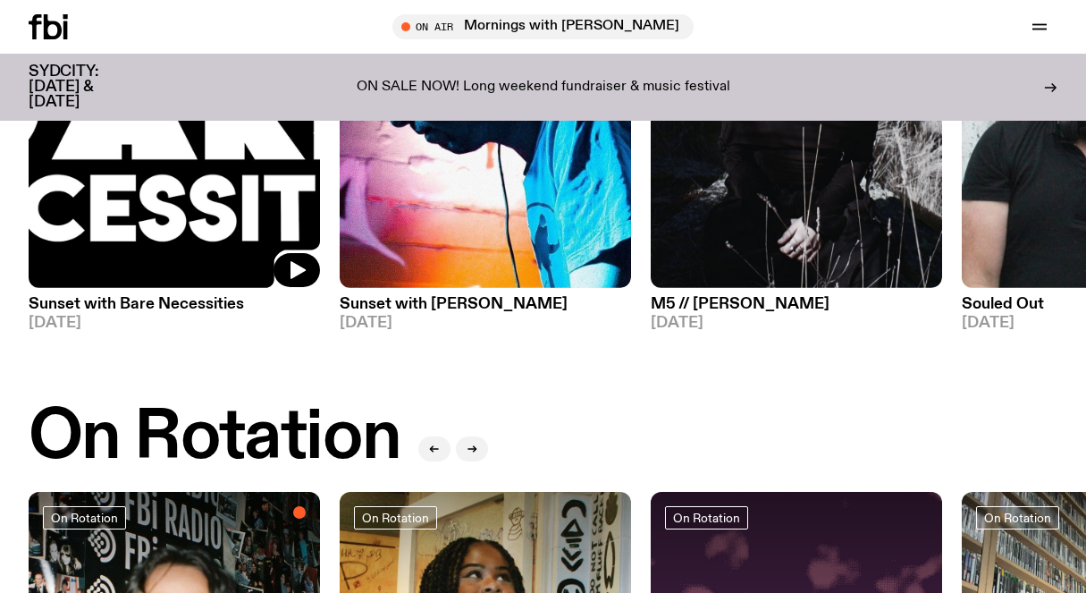
scroll to position [1361, 0]
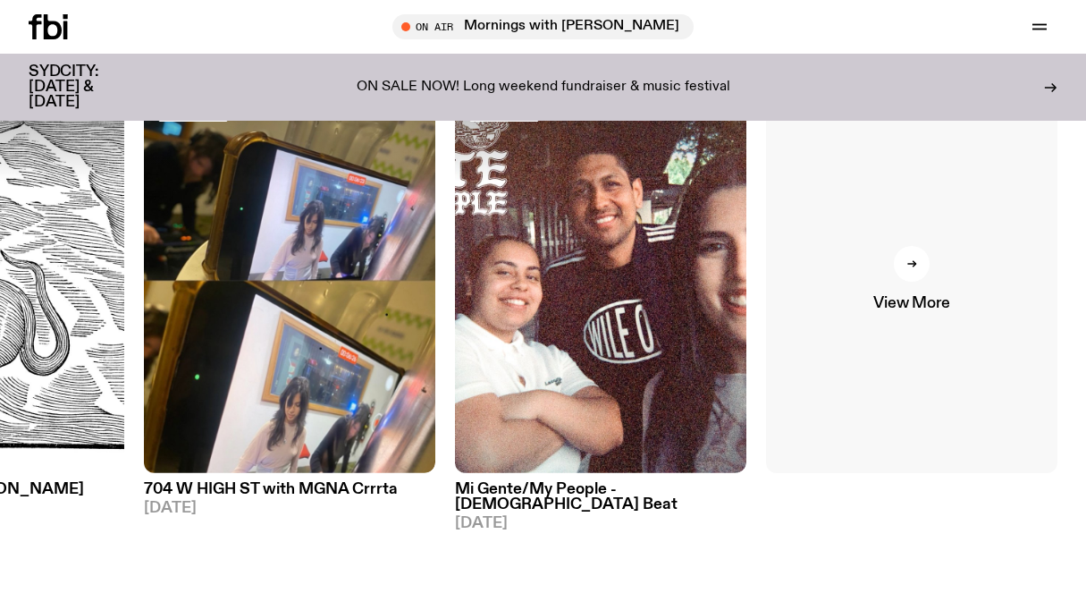
click at [913, 284] on link "View More" at bounding box center [911, 278] width 291 height 389
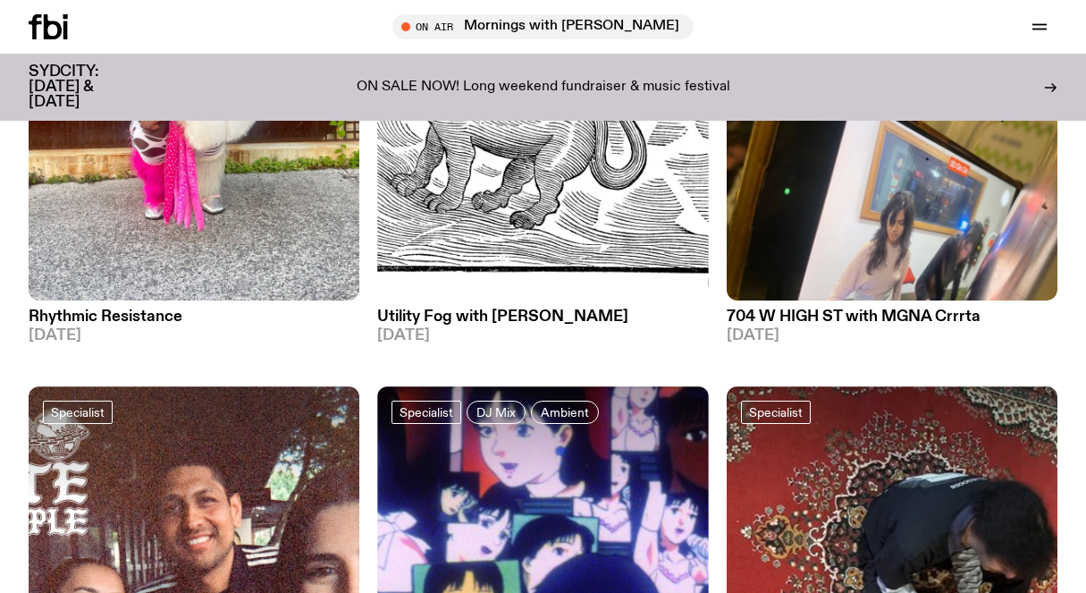
scroll to position [1867, 0]
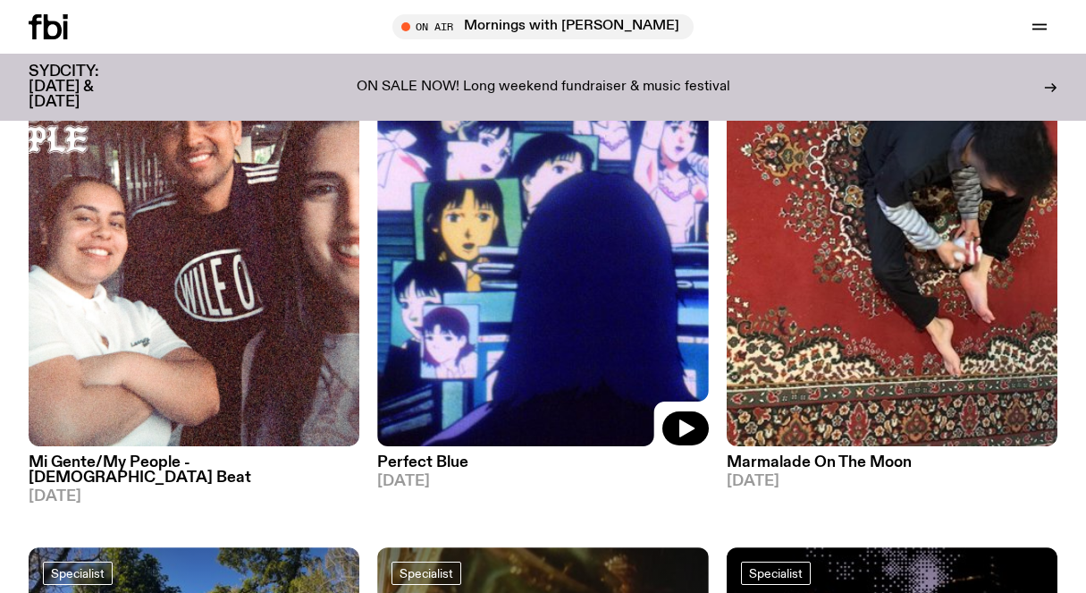
click at [646, 273] on img at bounding box center [542, 224] width 331 height 441
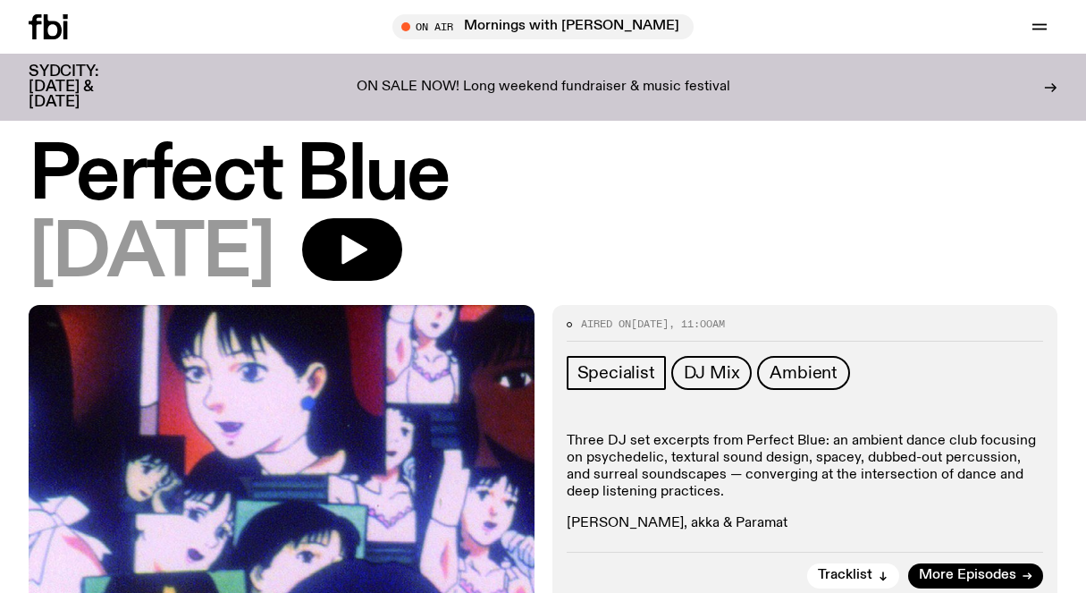
scroll to position [103, 0]
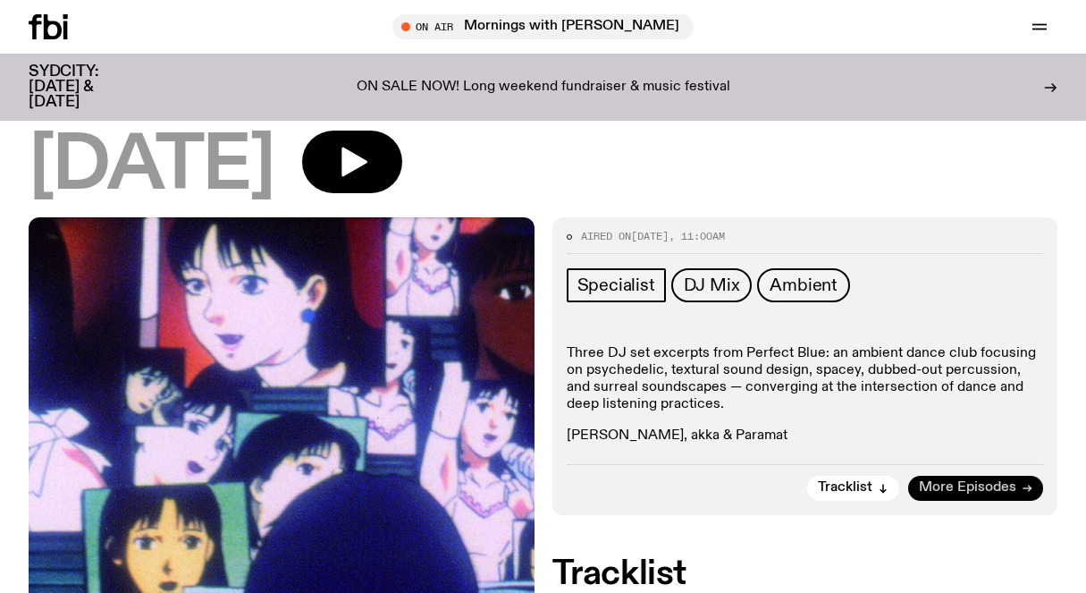
click at [952, 481] on span "More Episodes" at bounding box center [967, 487] width 97 height 13
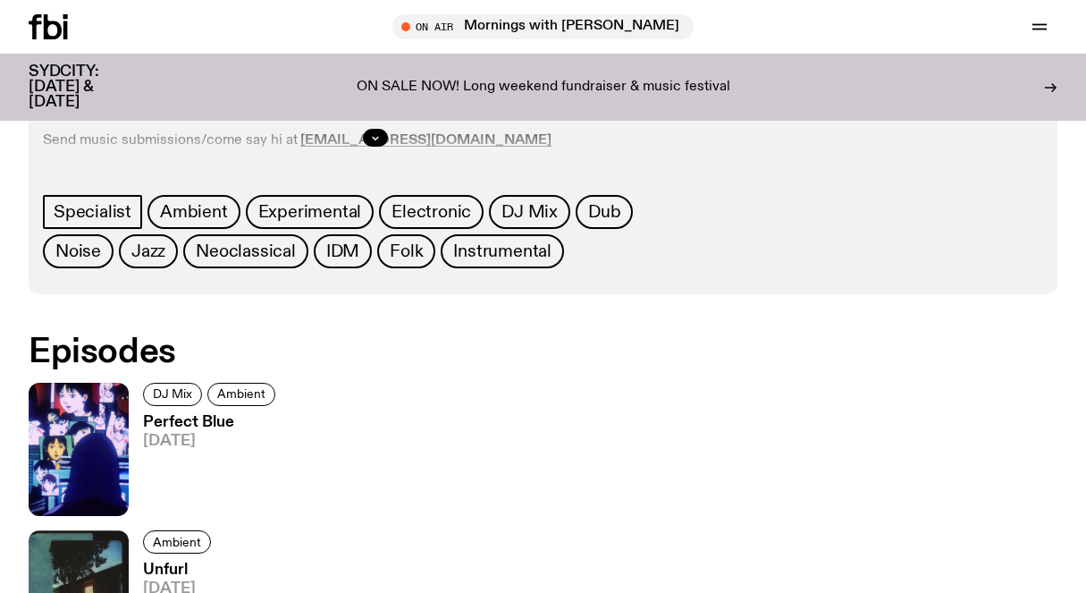
scroll to position [794, 0]
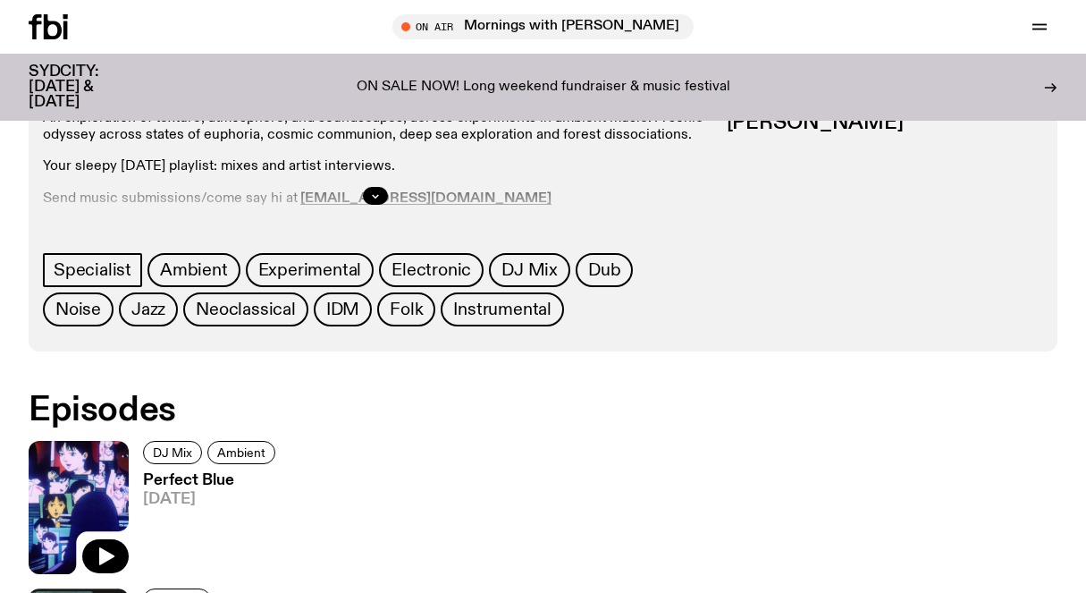
click at [90, 492] on img at bounding box center [79, 507] width 100 height 133
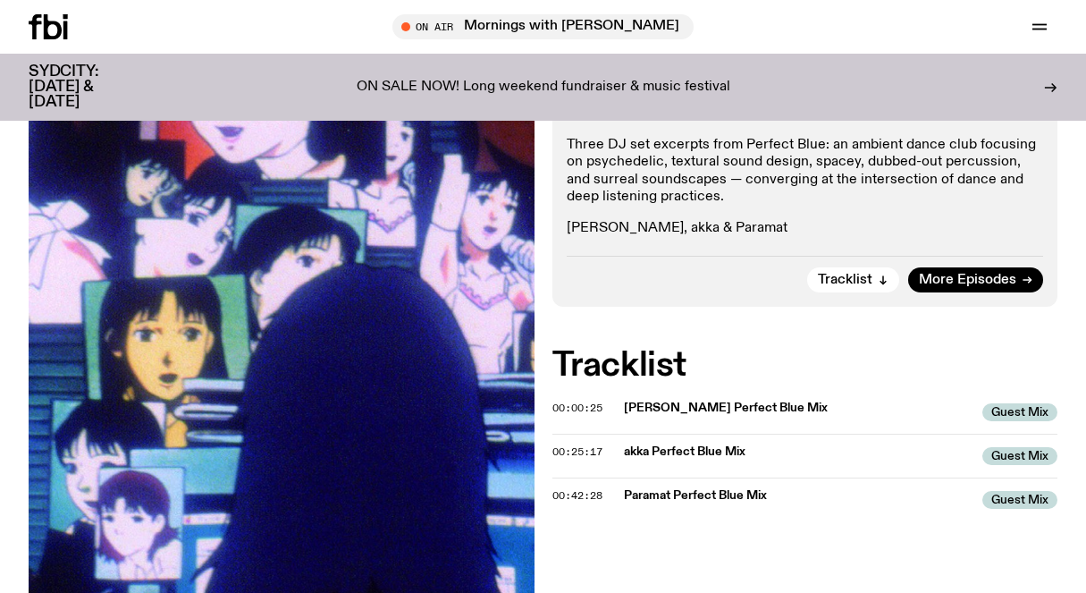
scroll to position [313, 0]
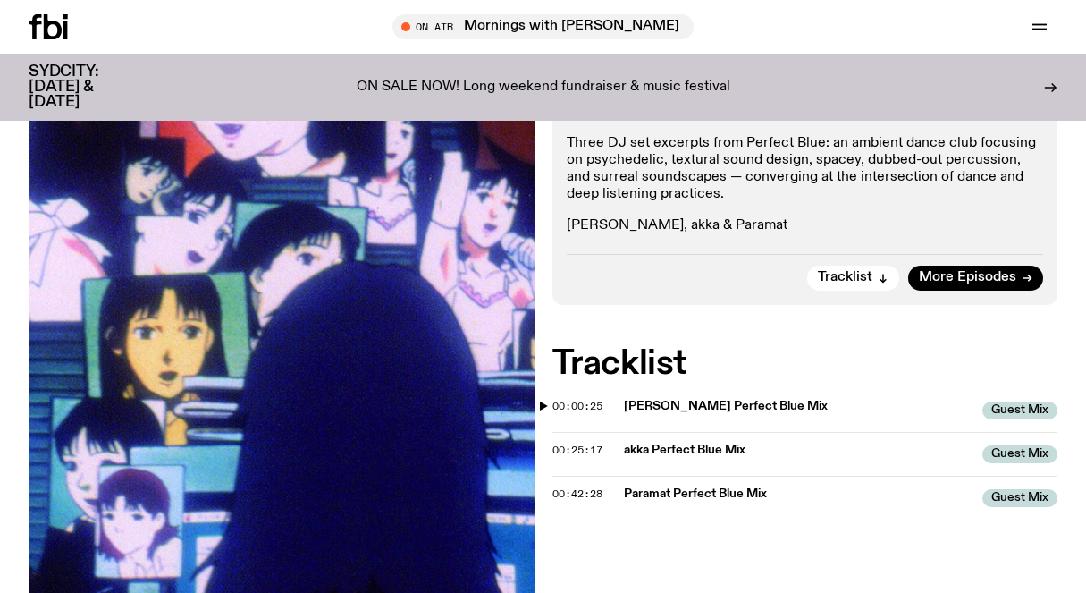
click at [561, 406] on span "00:00:25" at bounding box center [577, 406] width 50 height 14
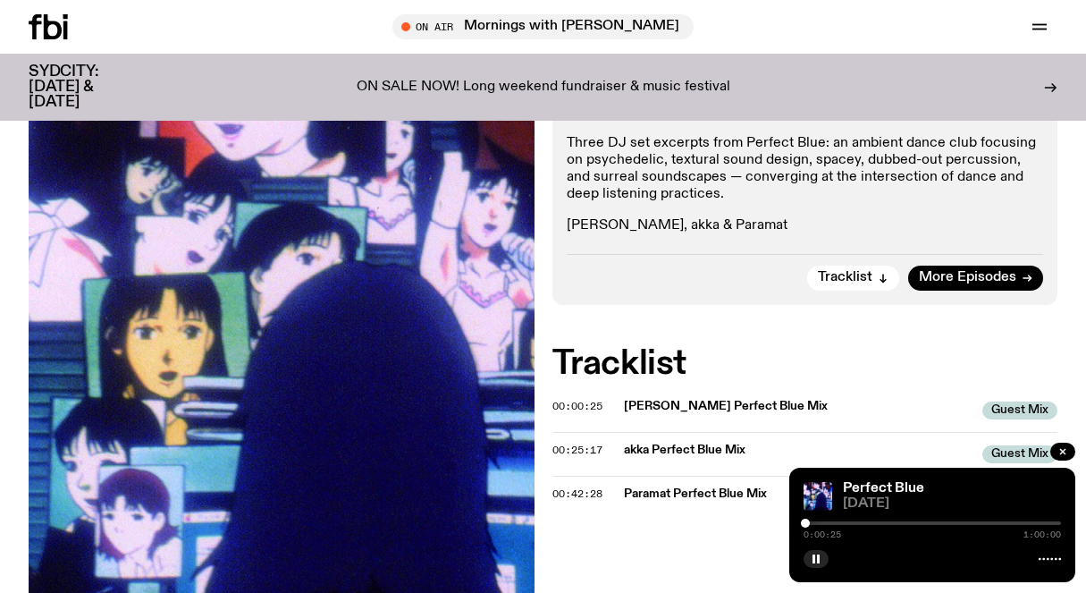
click at [544, 404] on div "Aired on [DATE] 11:00am Specialist DJ Mix Ambient Three DJ set excerpts from Pe…" at bounding box center [543, 387] width 1086 height 760
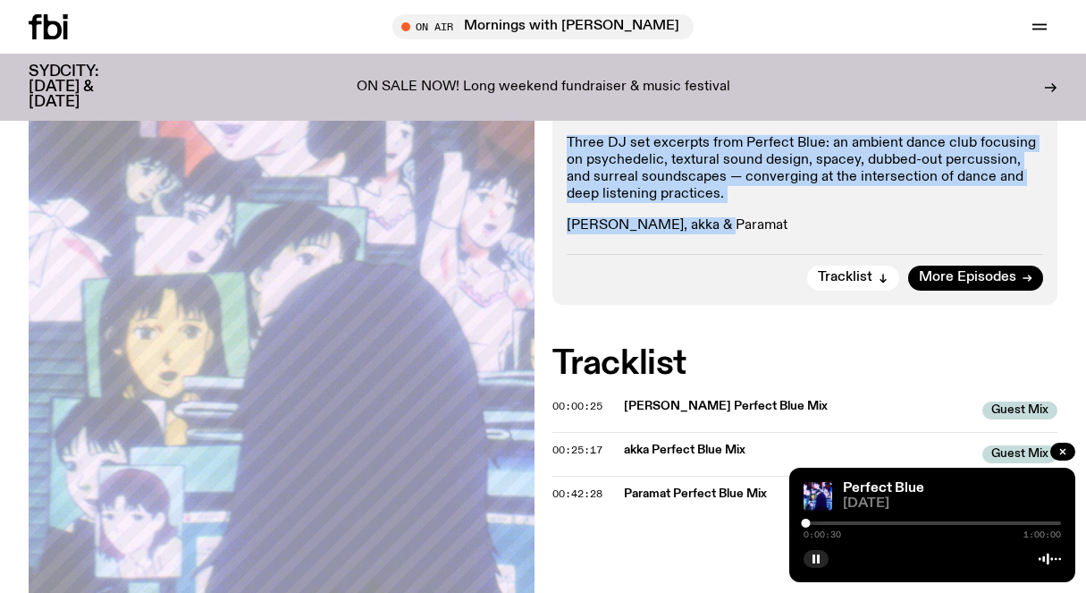
drag, startPoint x: 752, startPoint y: 240, endPoint x: 567, endPoint y: 106, distance: 227.9
click at [567, 106] on div "Aired on [DATE] 11:00am Specialist DJ Mix Ambient Three DJ set excerpts from Pe…" at bounding box center [805, 155] width 506 height 297
copy div "Three DJ set excerpts from Perfect Blue: an ambient dance club focusing on psyc…"
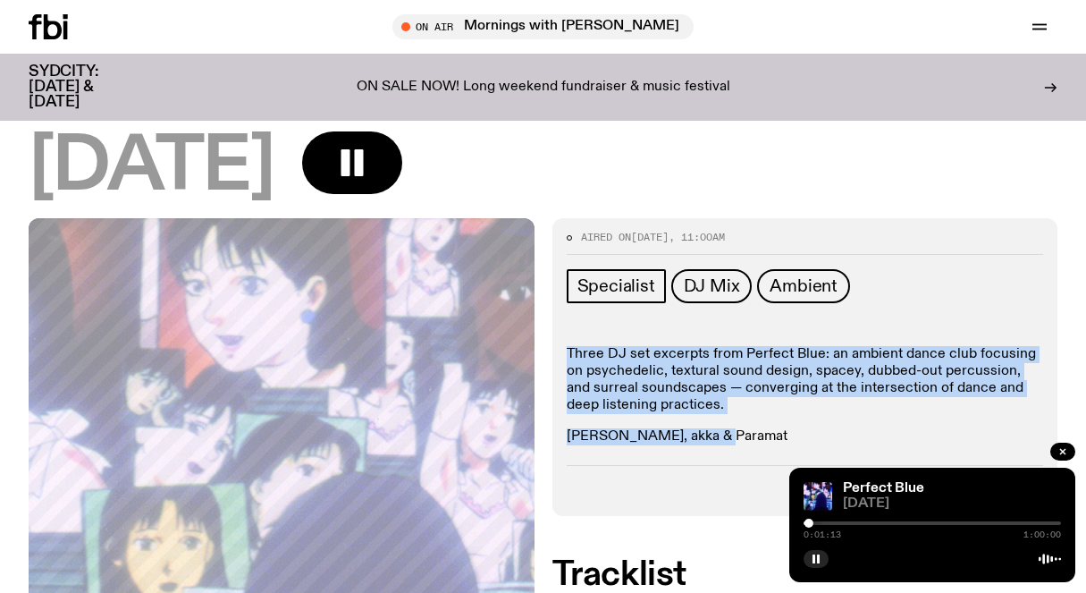
scroll to position [105, 0]
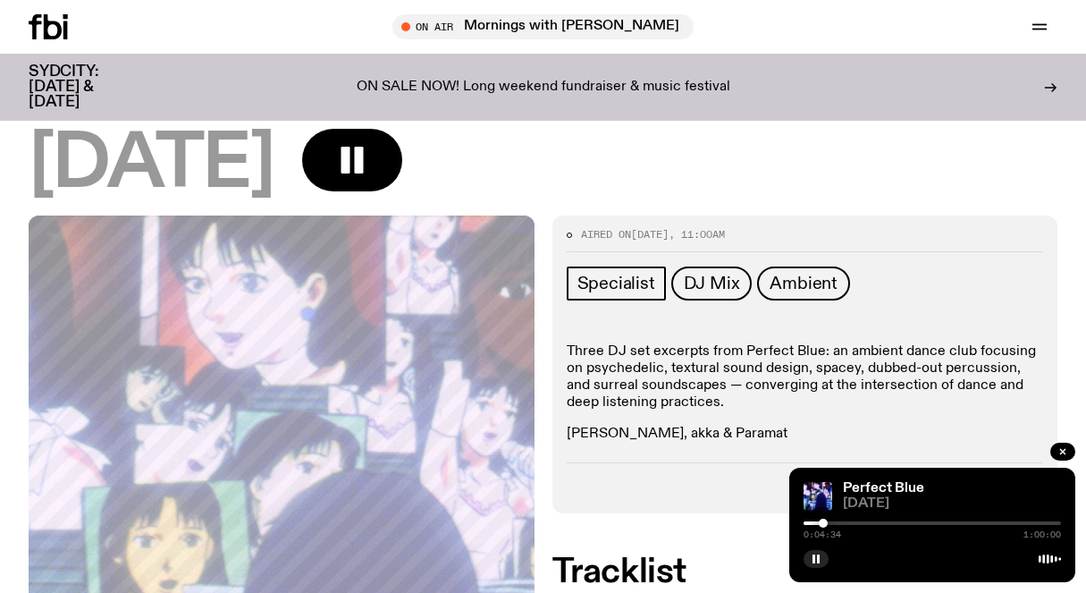
click at [647, 212] on div "Perfect Blue [DATE]" at bounding box center [543, 133] width 1086 height 164
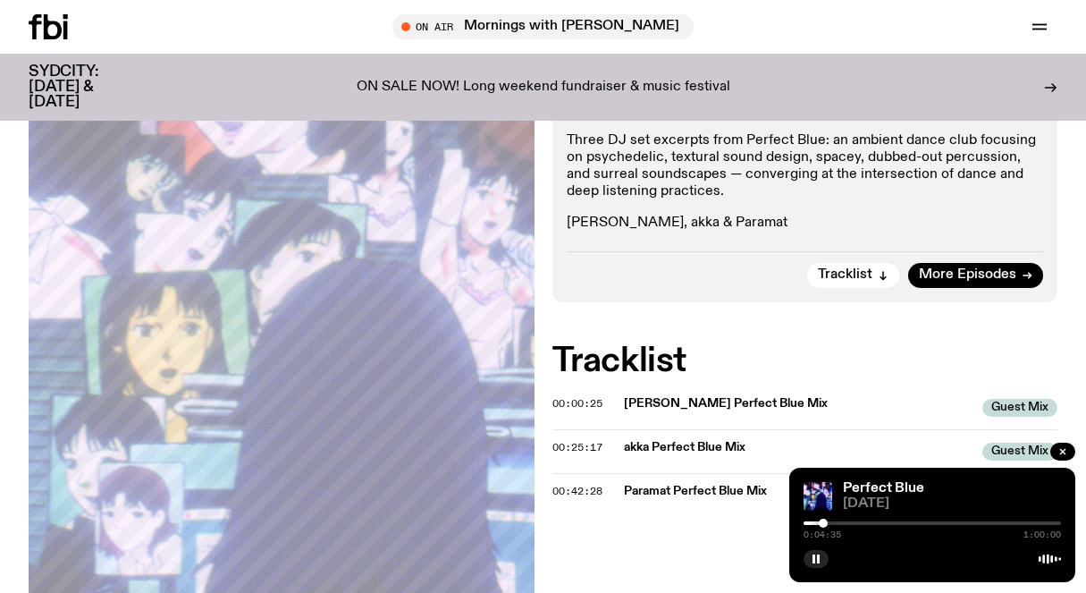
scroll to position [353, 0]
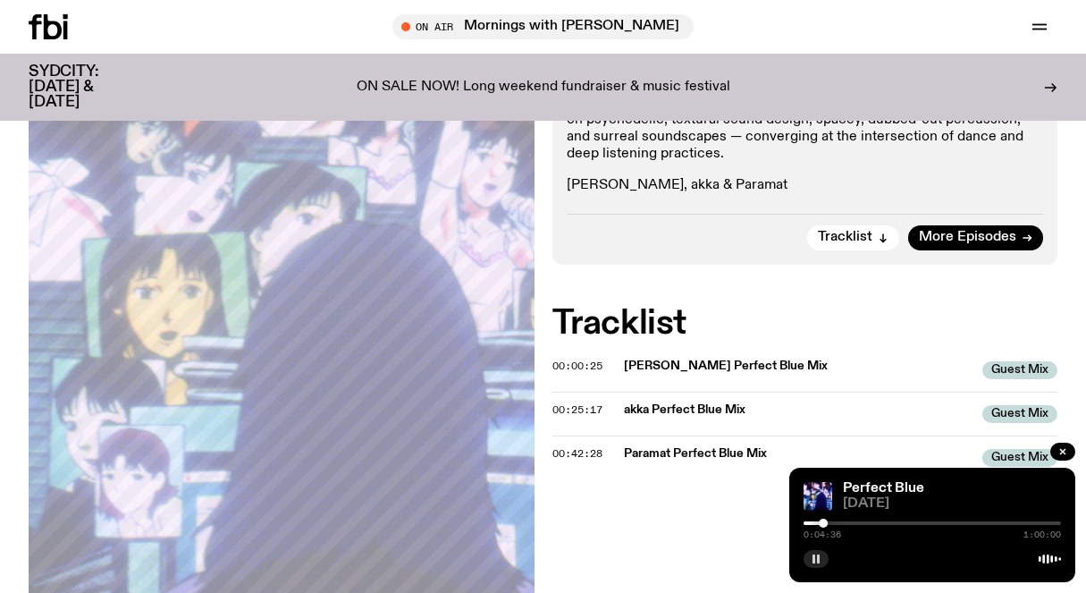
click at [819, 561] on rect "button" at bounding box center [818, 558] width 3 height 9
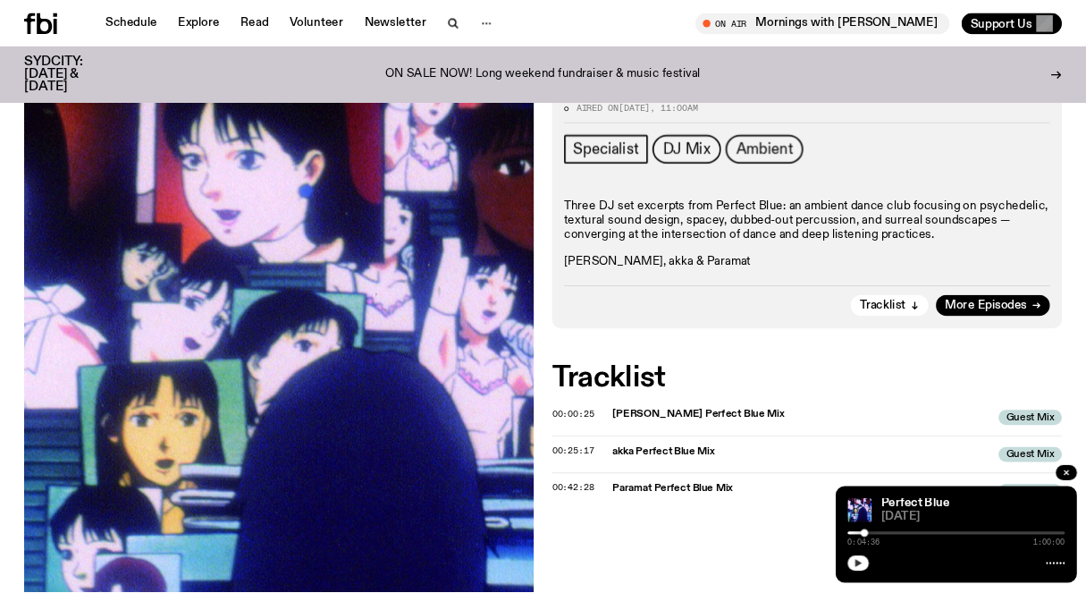
scroll to position [239, 0]
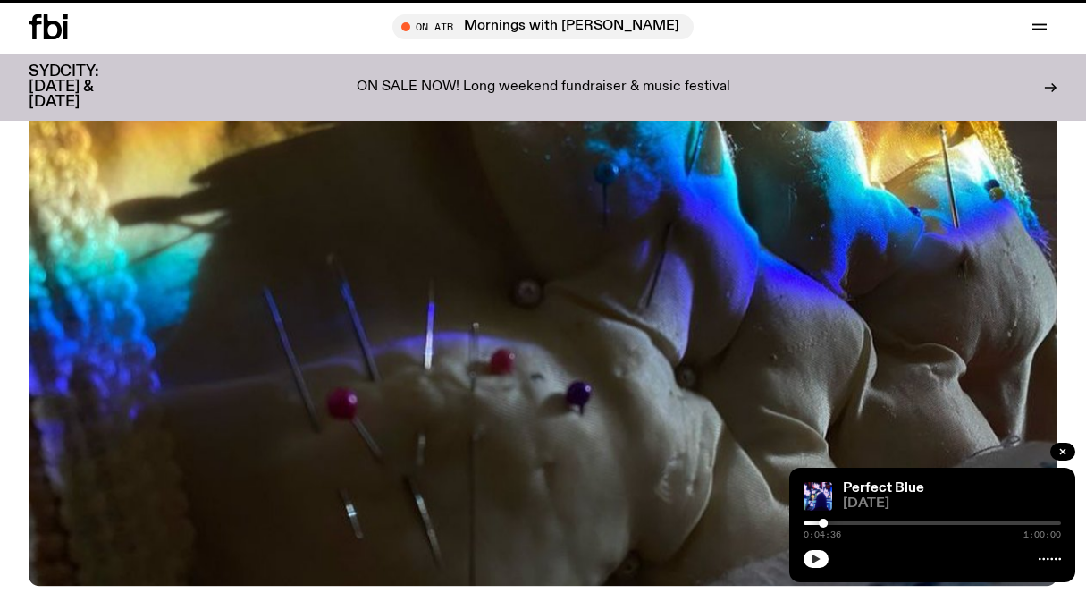
scroll to position [794, 0]
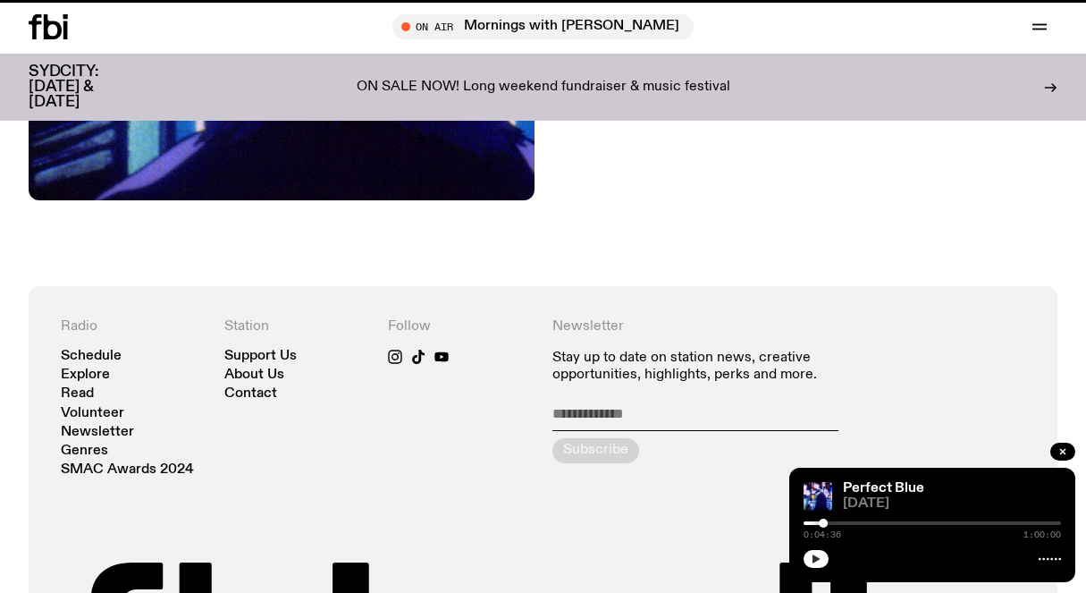
scroll to position [103, 0]
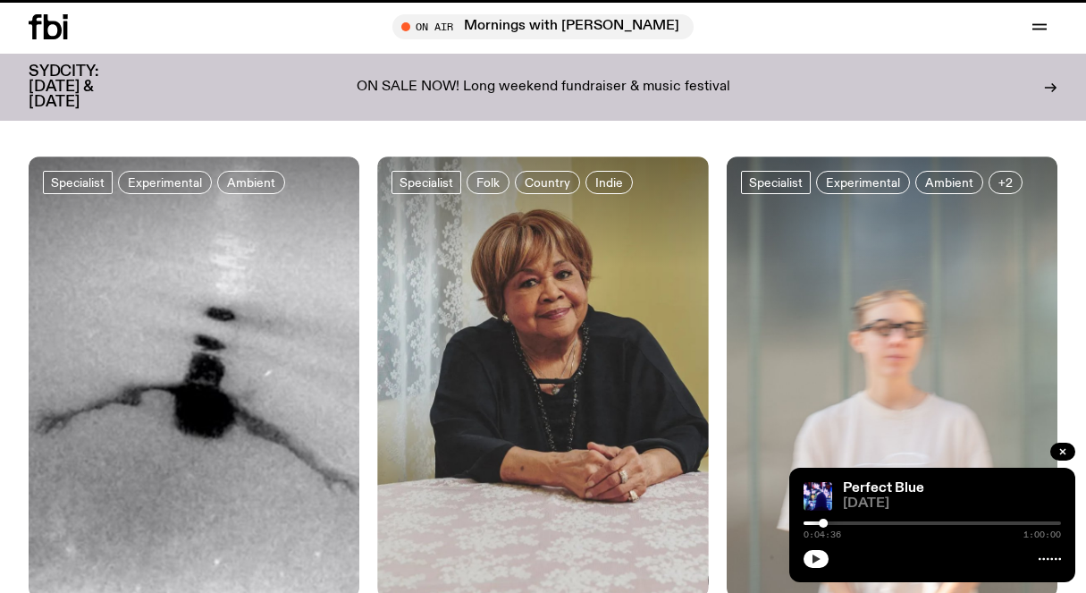
scroll to position [1867, 0]
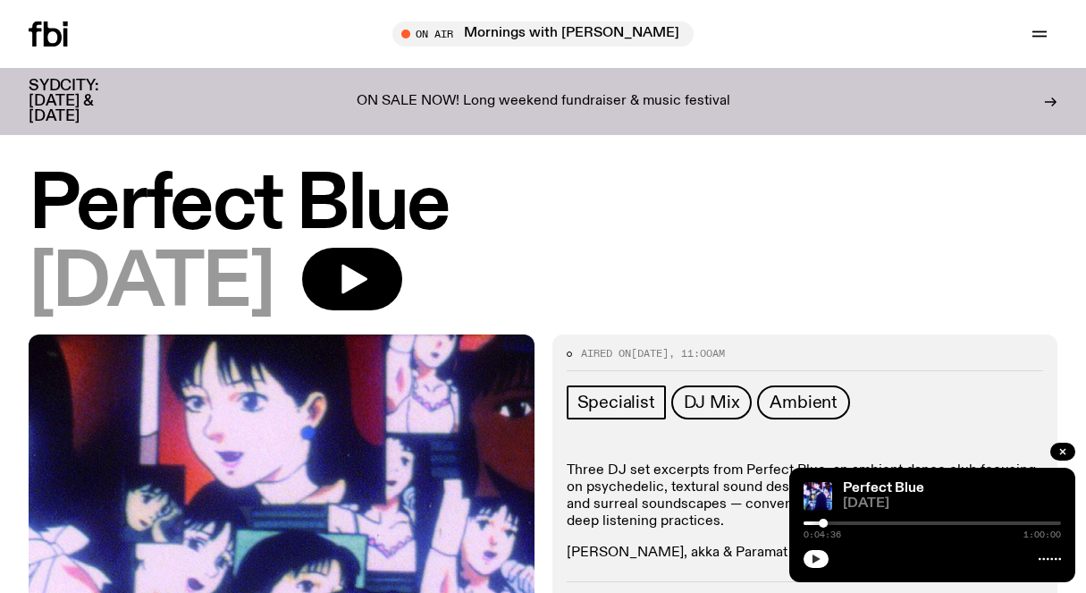
click at [75, 84] on h3 "SYDCITY: [DATE] & [DATE]" at bounding box center [86, 102] width 114 height 46
